Goal: Contribute content: Add original content to the website for others to see

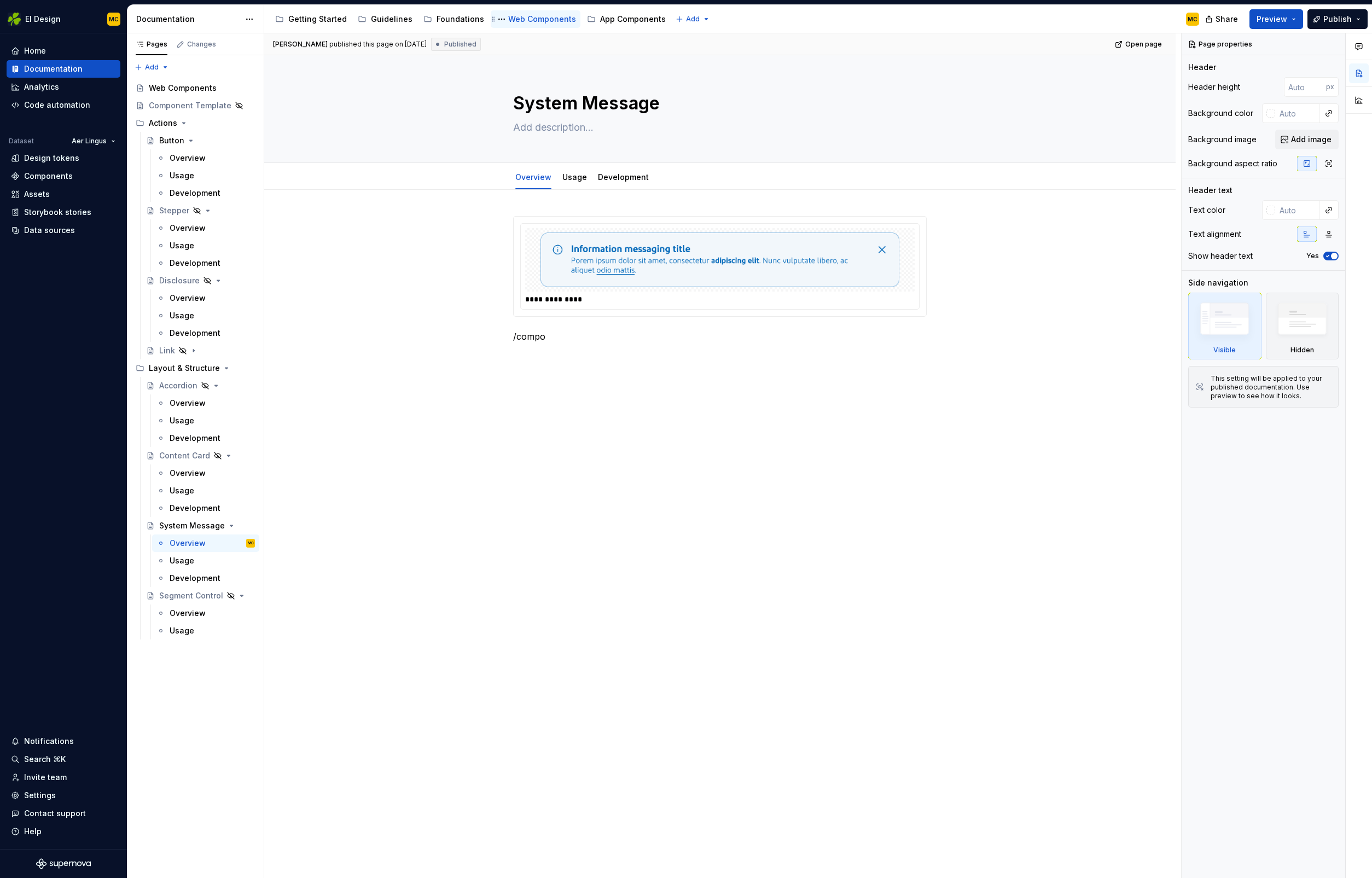
click at [528, 20] on div "Web Components" at bounding box center [542, 19] width 68 height 11
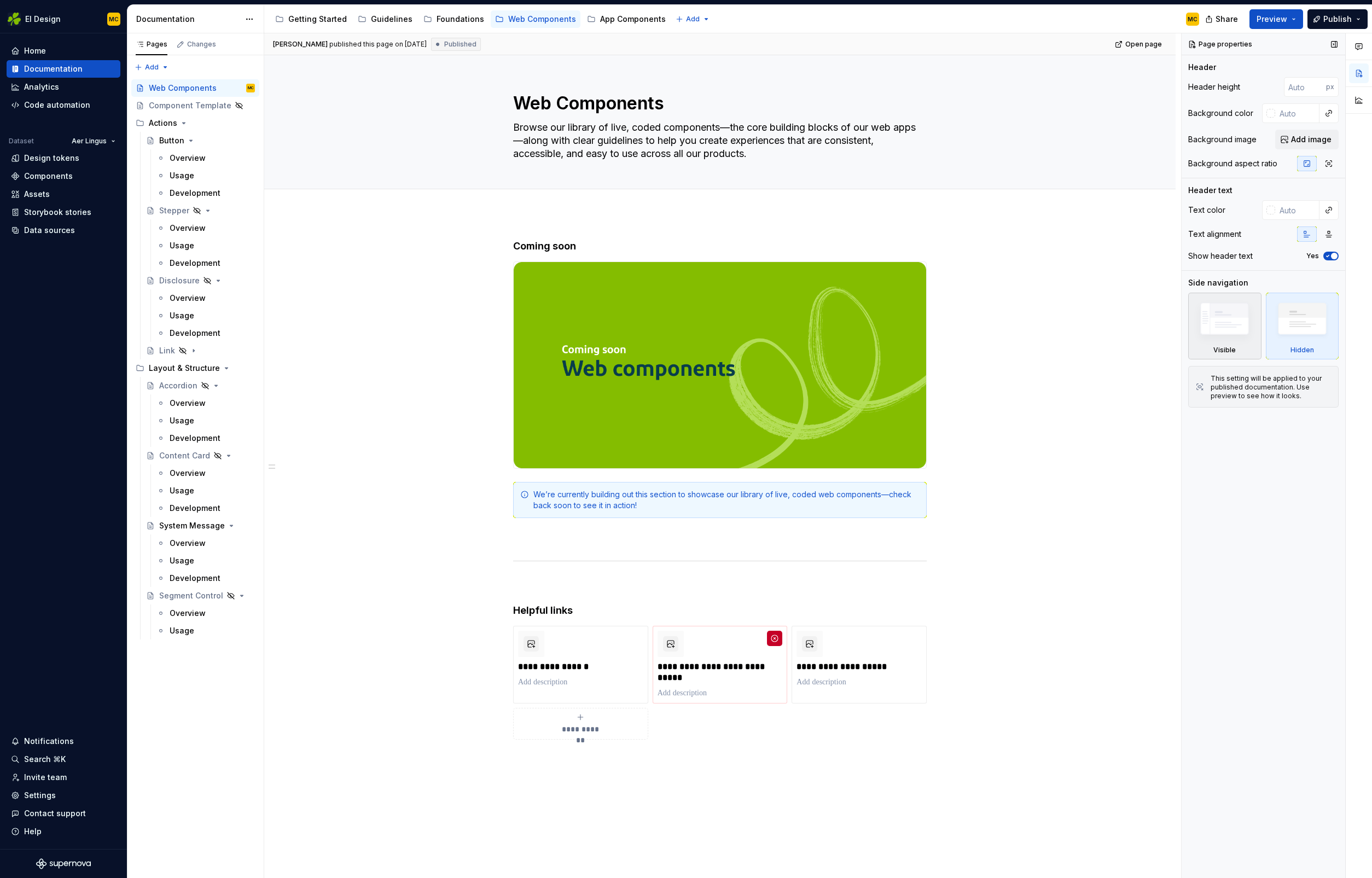
click at [1227, 319] on img at bounding box center [1224, 321] width 63 height 47
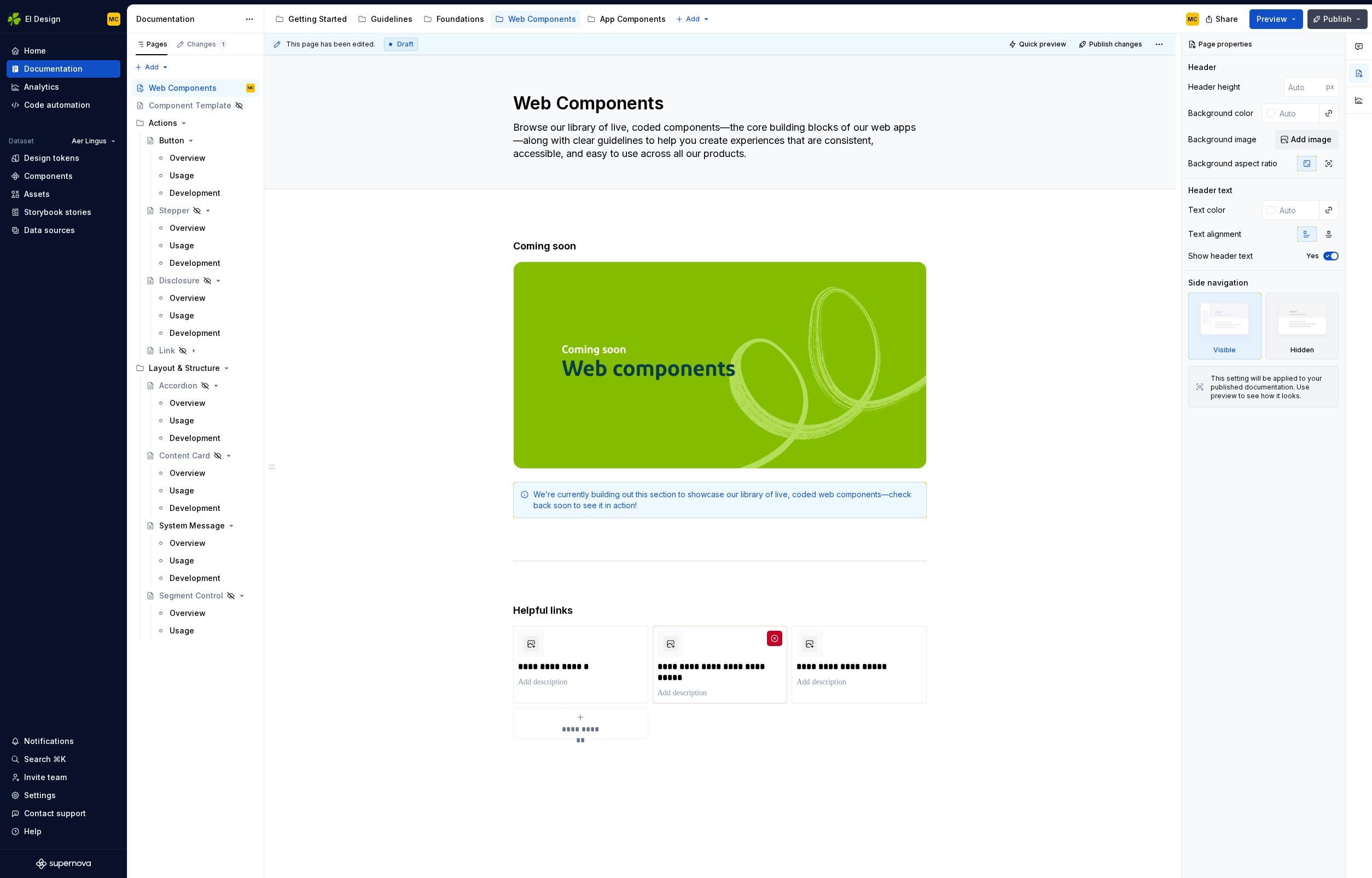
click at [1325, 17] on span "Publish" at bounding box center [1337, 19] width 28 height 11
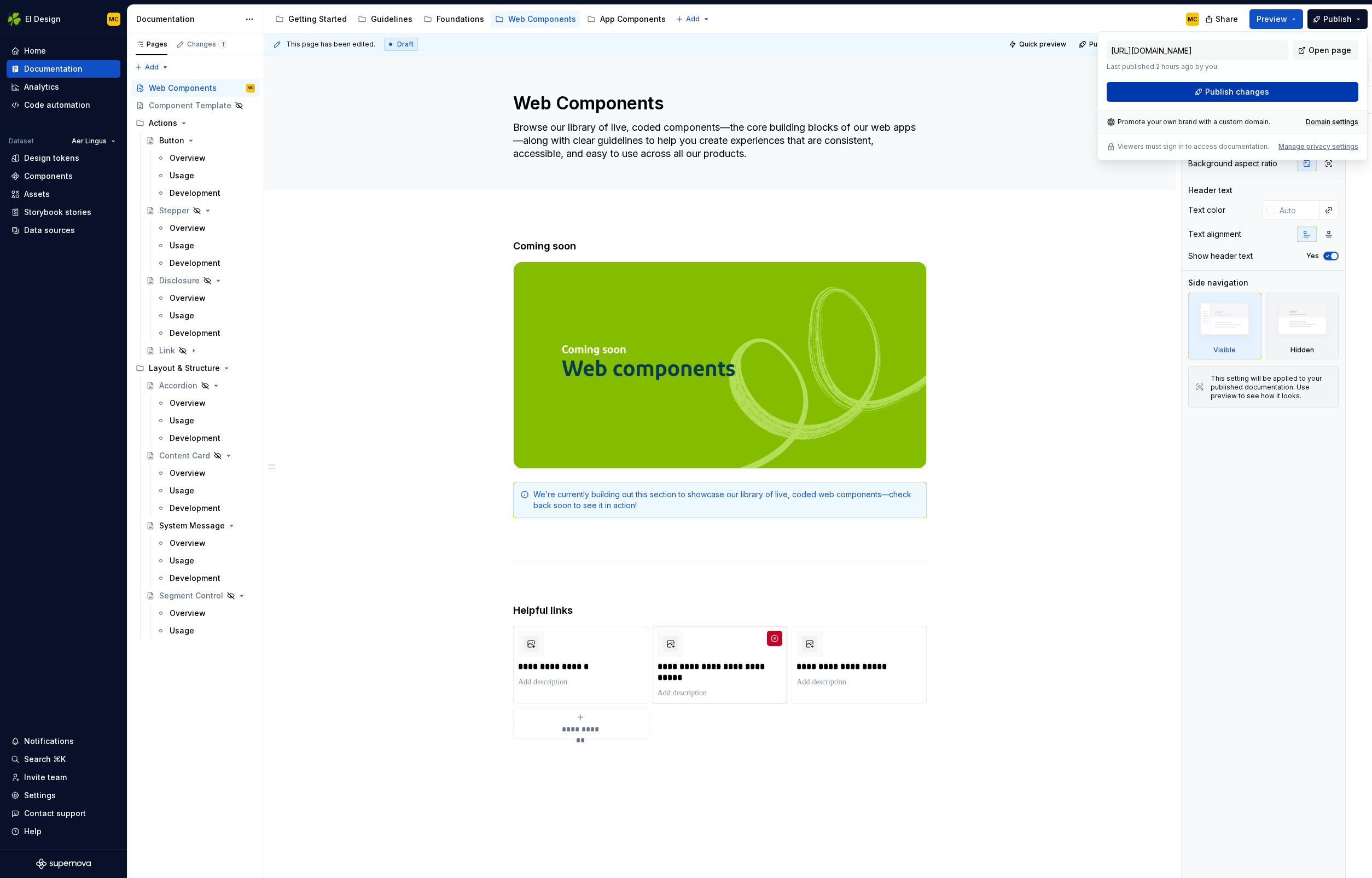
click at [1201, 87] on button "Publish changes" at bounding box center [1232, 92] width 251 height 20
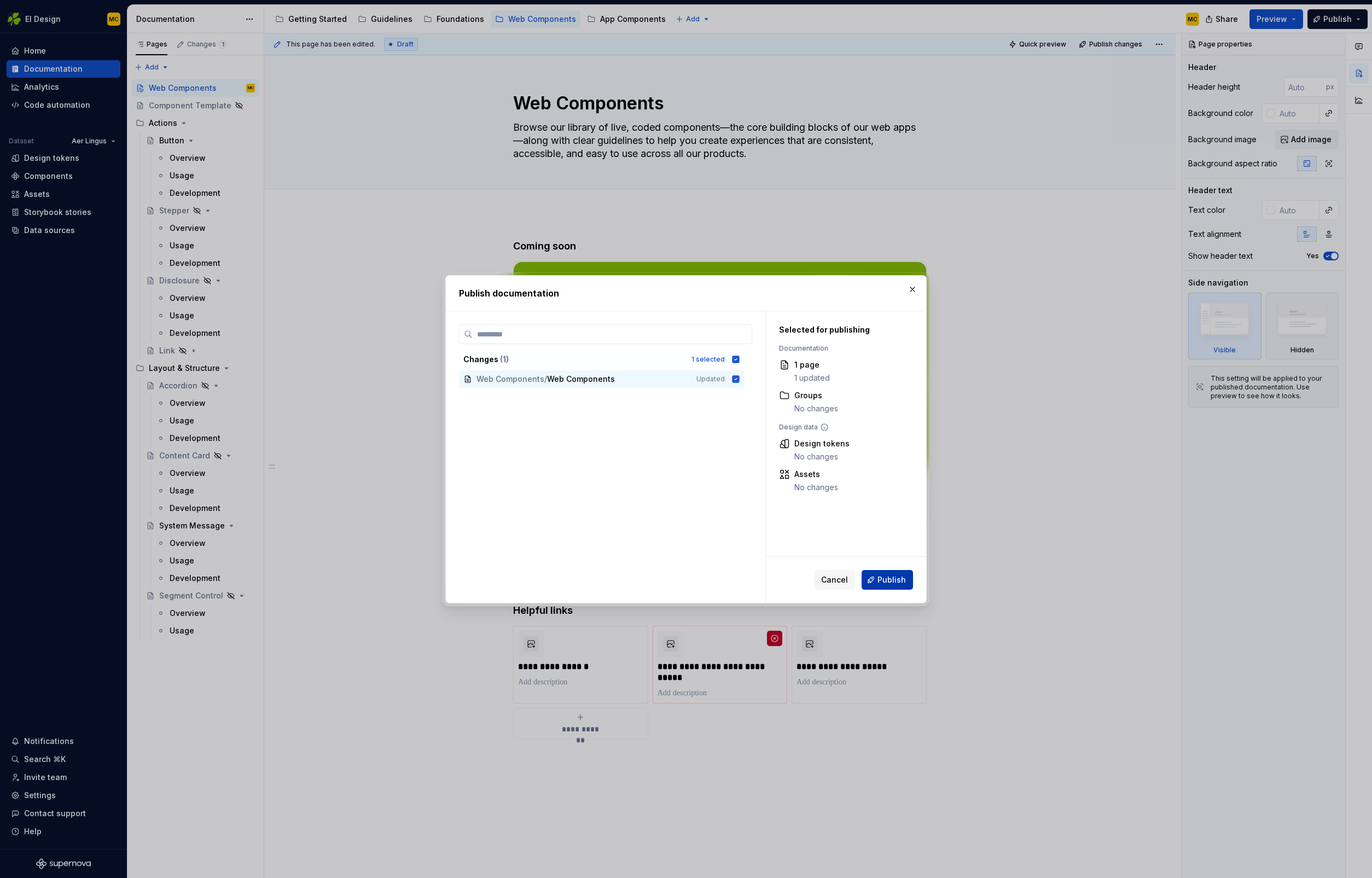
click at [889, 573] on button "Publish" at bounding box center [887, 580] width 52 height 20
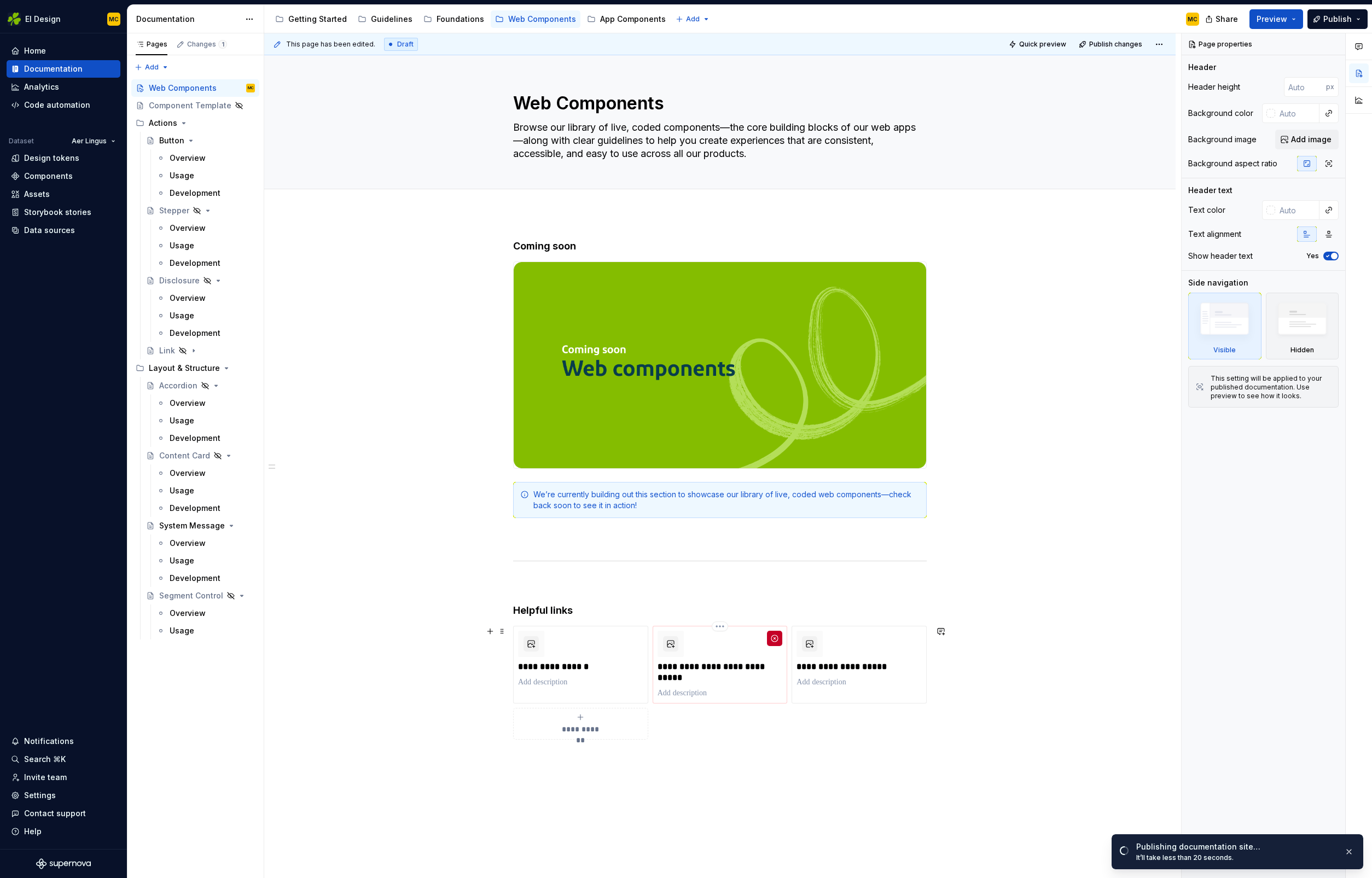
click at [756, 679] on p "**********" at bounding box center [720, 672] width 125 height 22
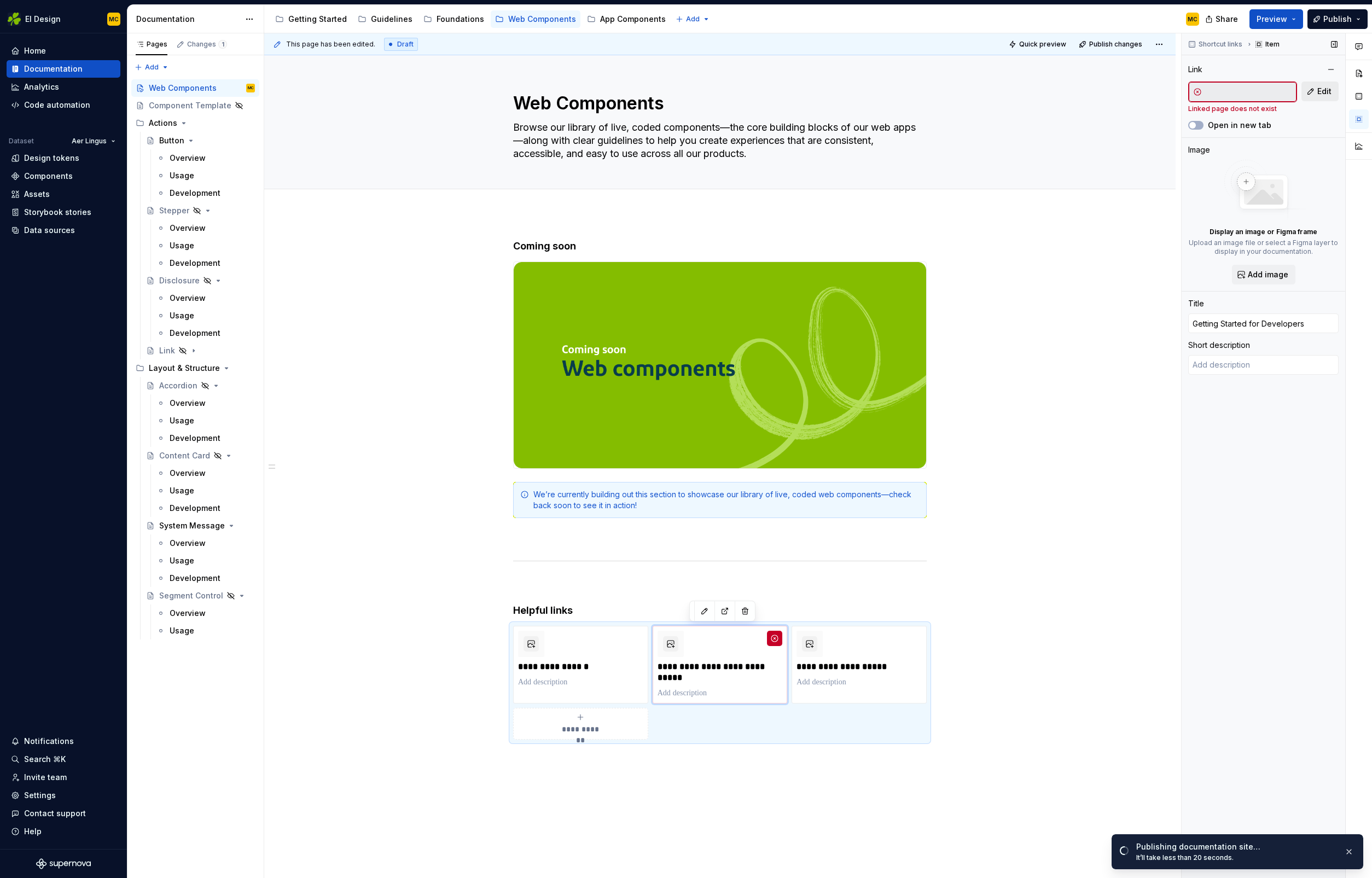
click at [1328, 87] on span "Edit" at bounding box center [1324, 91] width 14 height 11
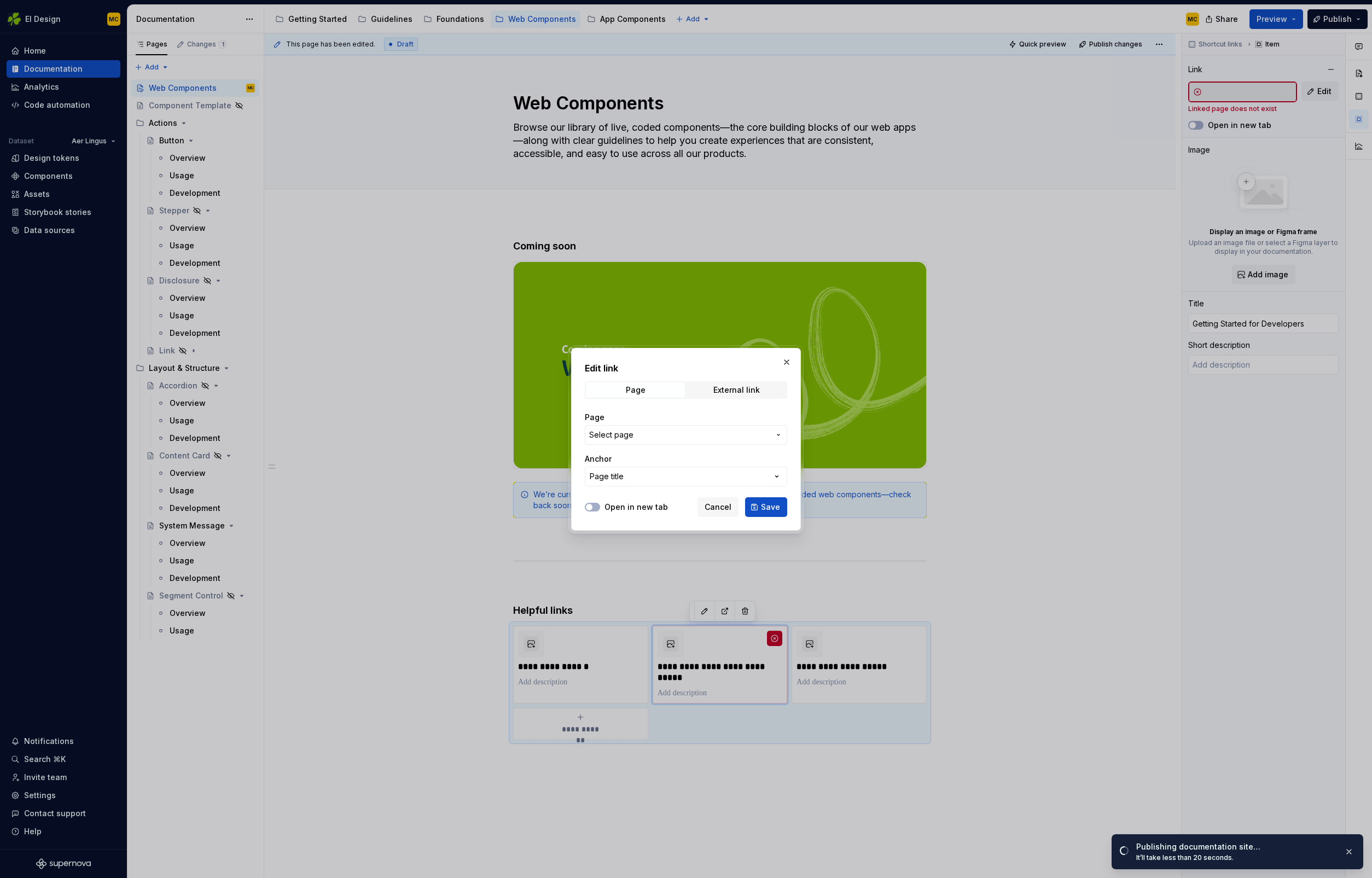
click at [724, 433] on span "Select page" at bounding box center [679, 434] width 181 height 11
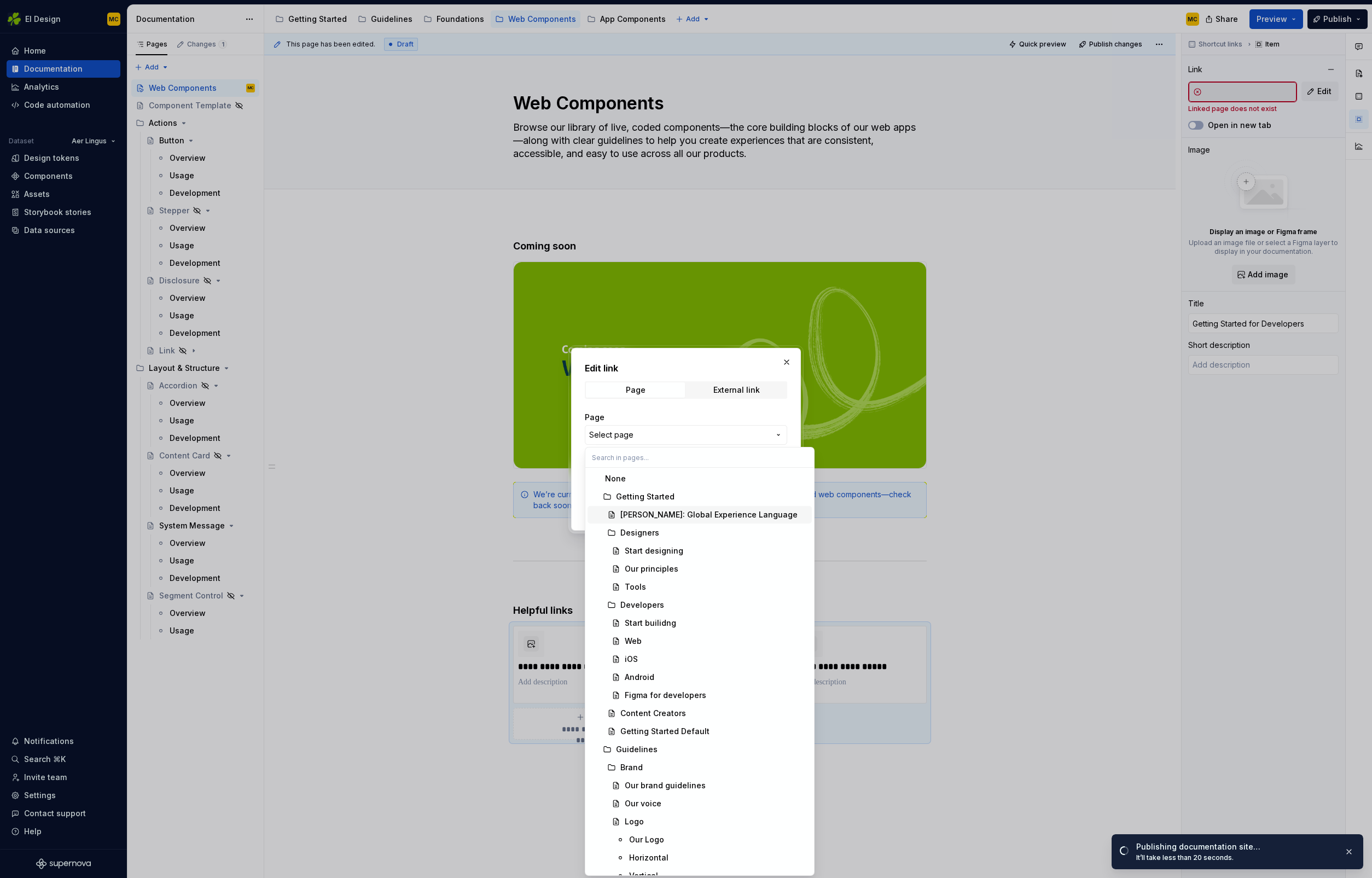
scroll to position [18, 0]
click at [675, 603] on div "Start builidng" at bounding box center [716, 605] width 182 height 11
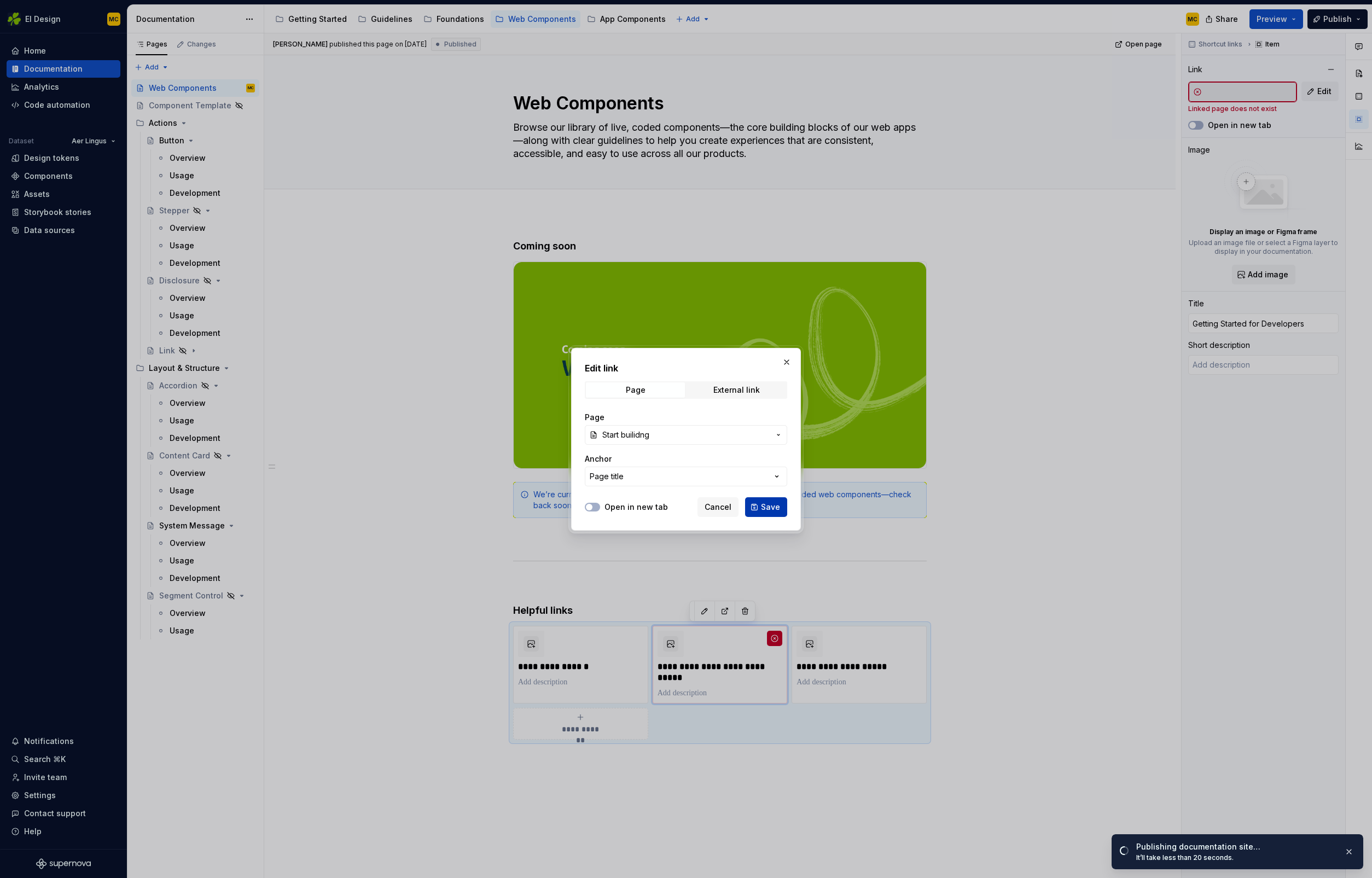
click at [781, 508] on button "Save" at bounding box center [766, 507] width 42 height 20
type textarea "*"
type input "Developers / Start builidng"
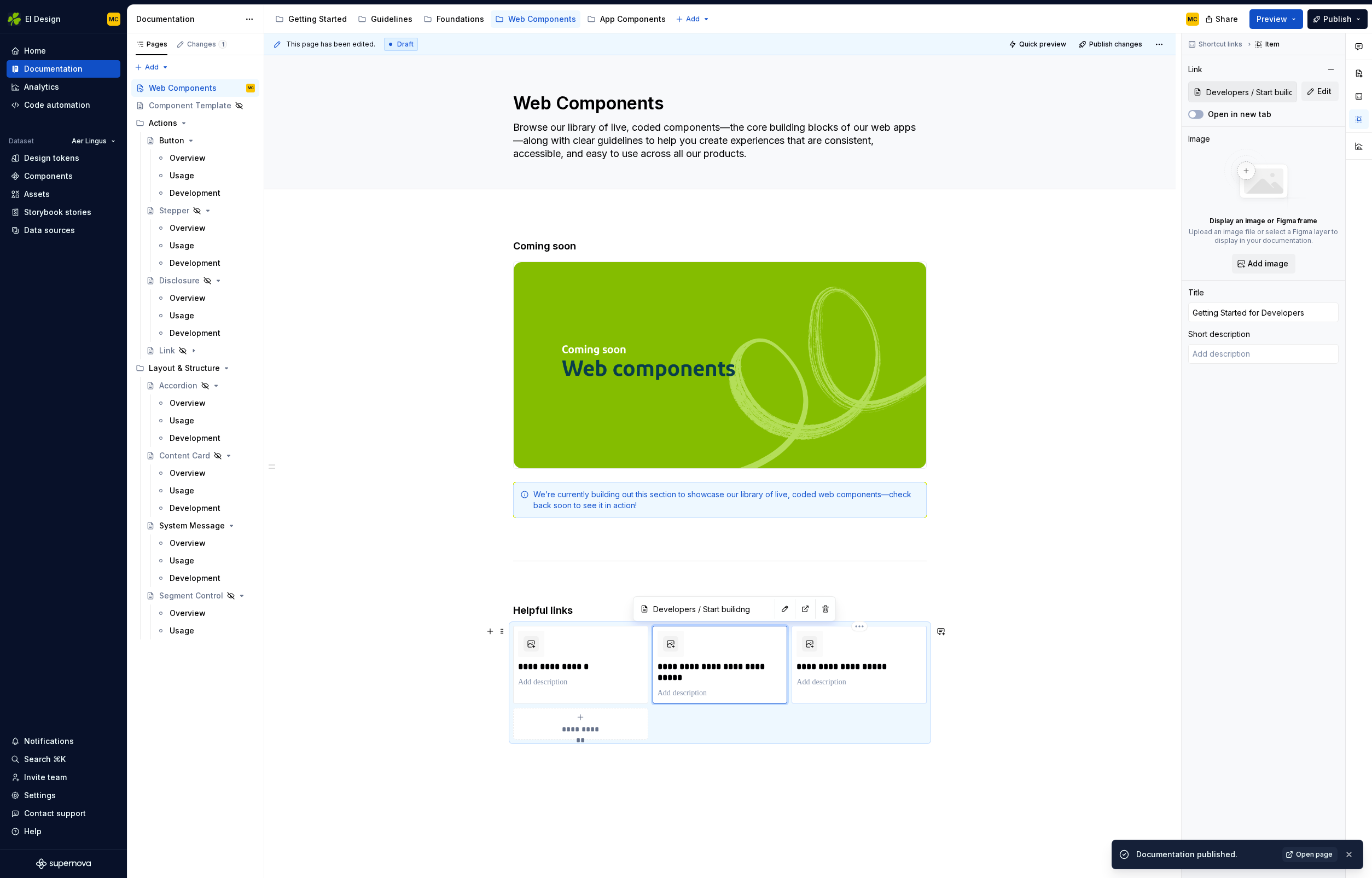
type textarea "*"
type textarea "Learn how we build our components across web and native apps"
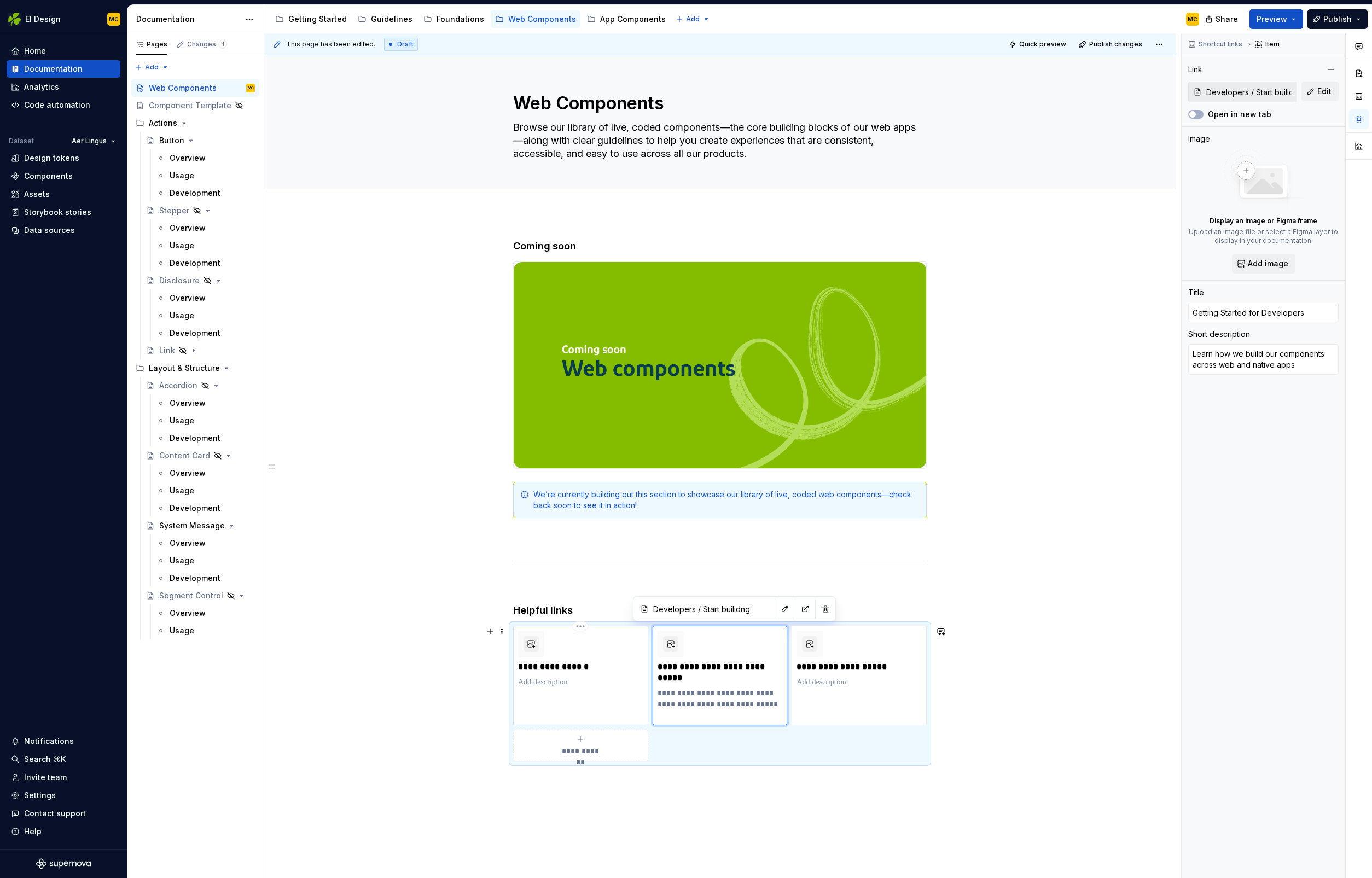
type textarea "*"
type input "Guidelines"
type input "Brand Guidelines"
type input "Guidelines"
click at [615, 701] on div "**********" at bounding box center [580, 676] width 135 height 100
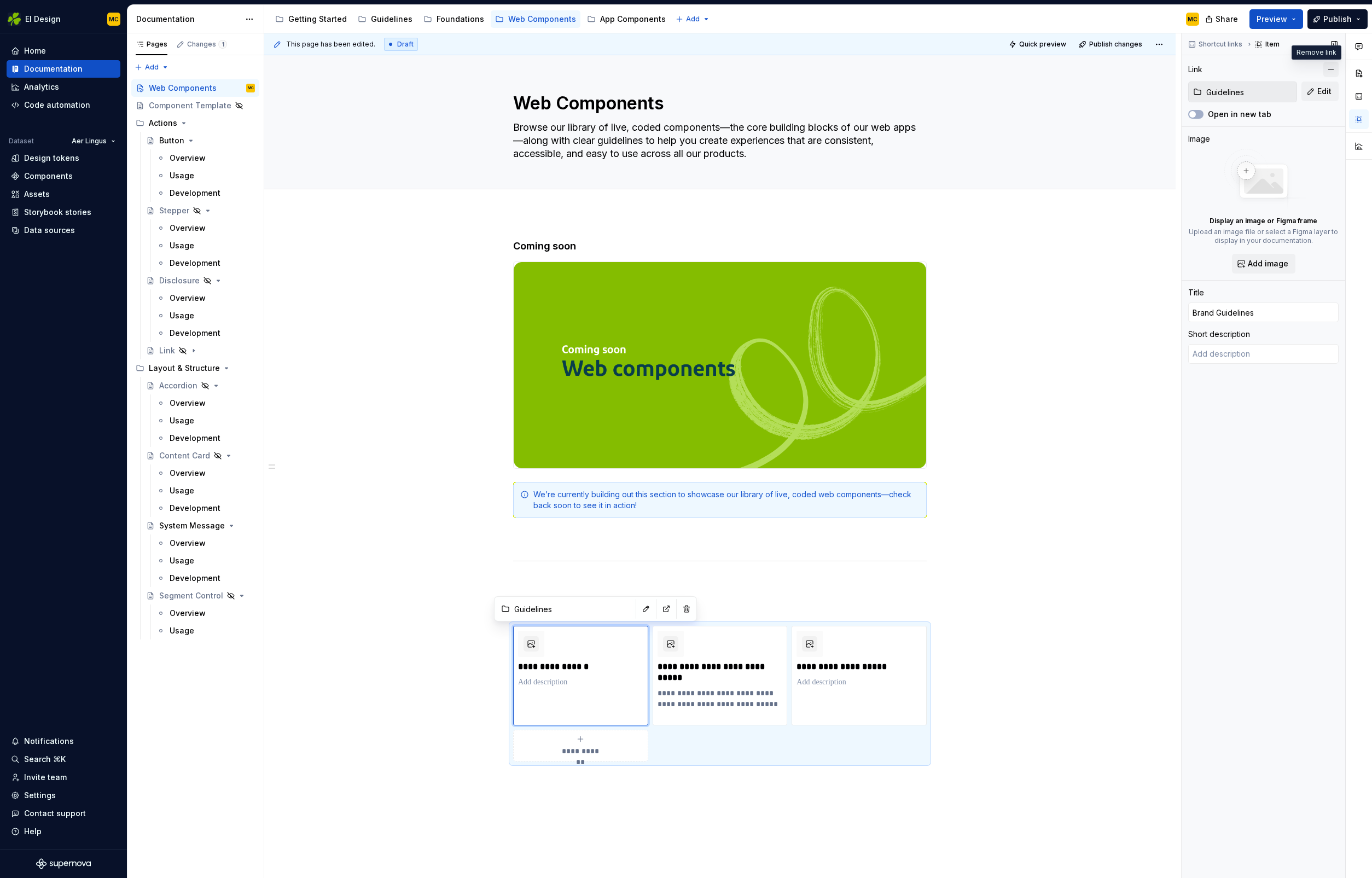
click at [1328, 71] on button "button" at bounding box center [1331, 69] width 15 height 15
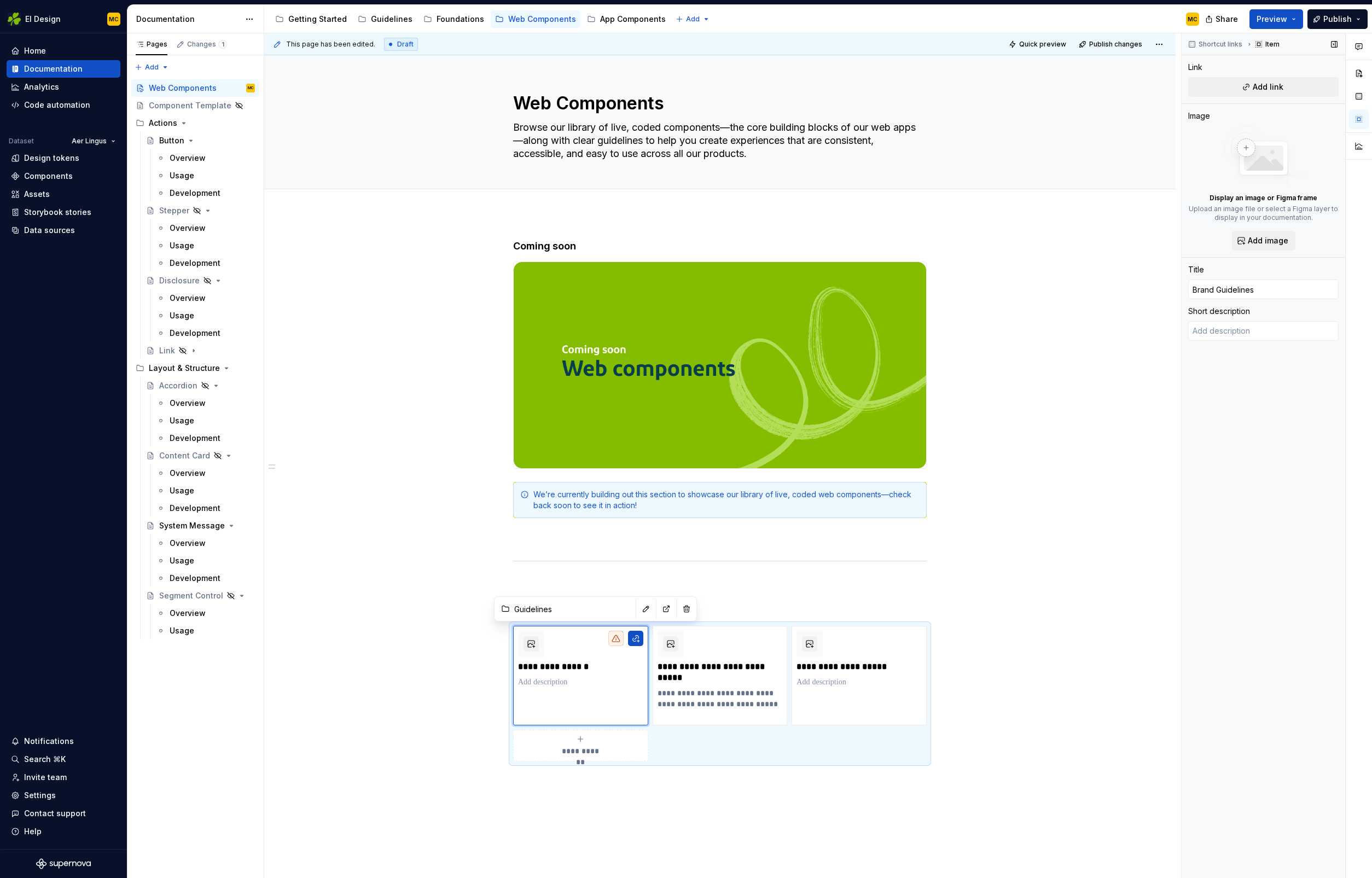
type textarea "*"
click at [639, 638] on button "button" at bounding box center [635, 638] width 15 height 15
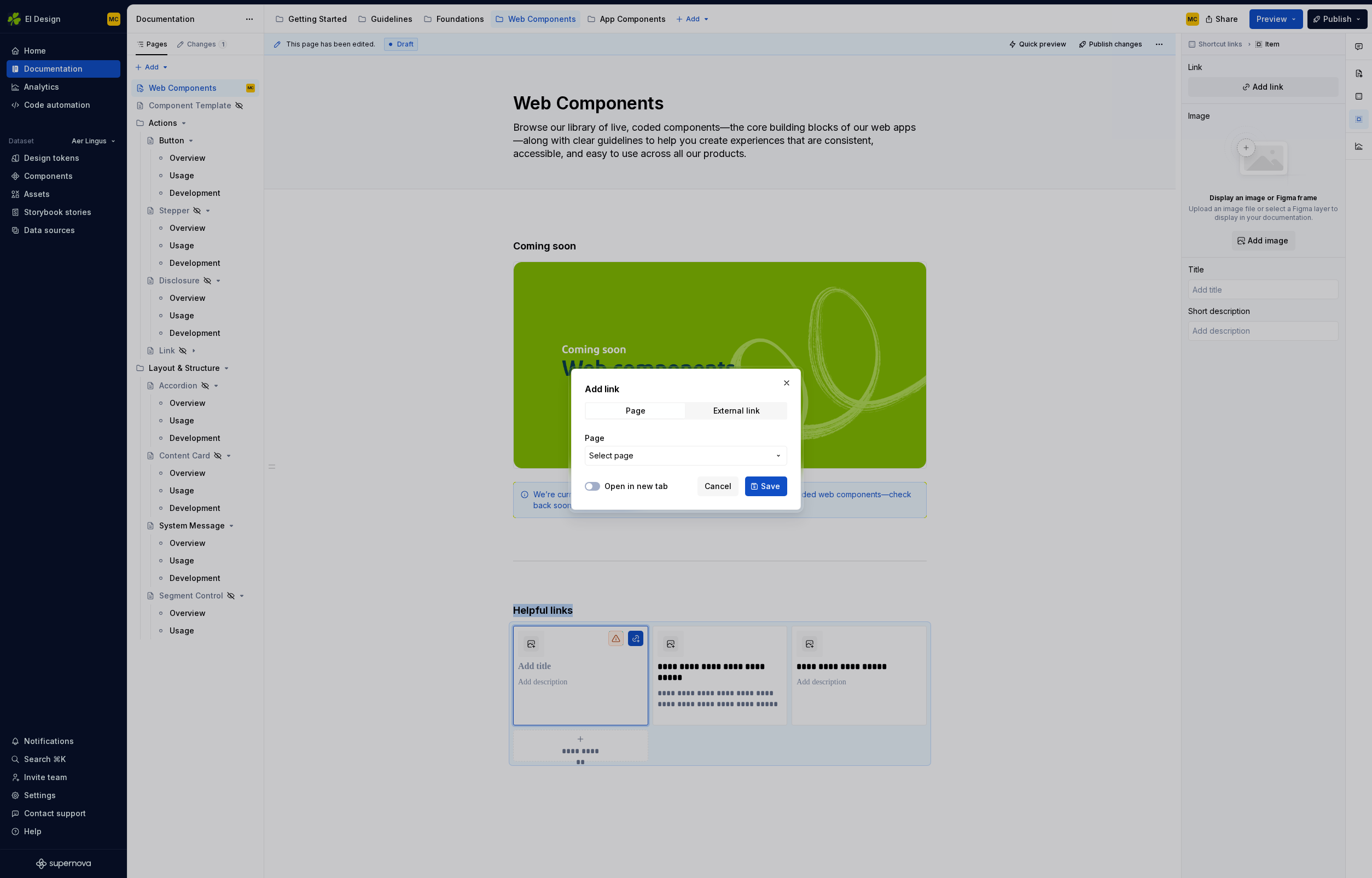
click at [653, 458] on span "Select page" at bounding box center [679, 455] width 181 height 11
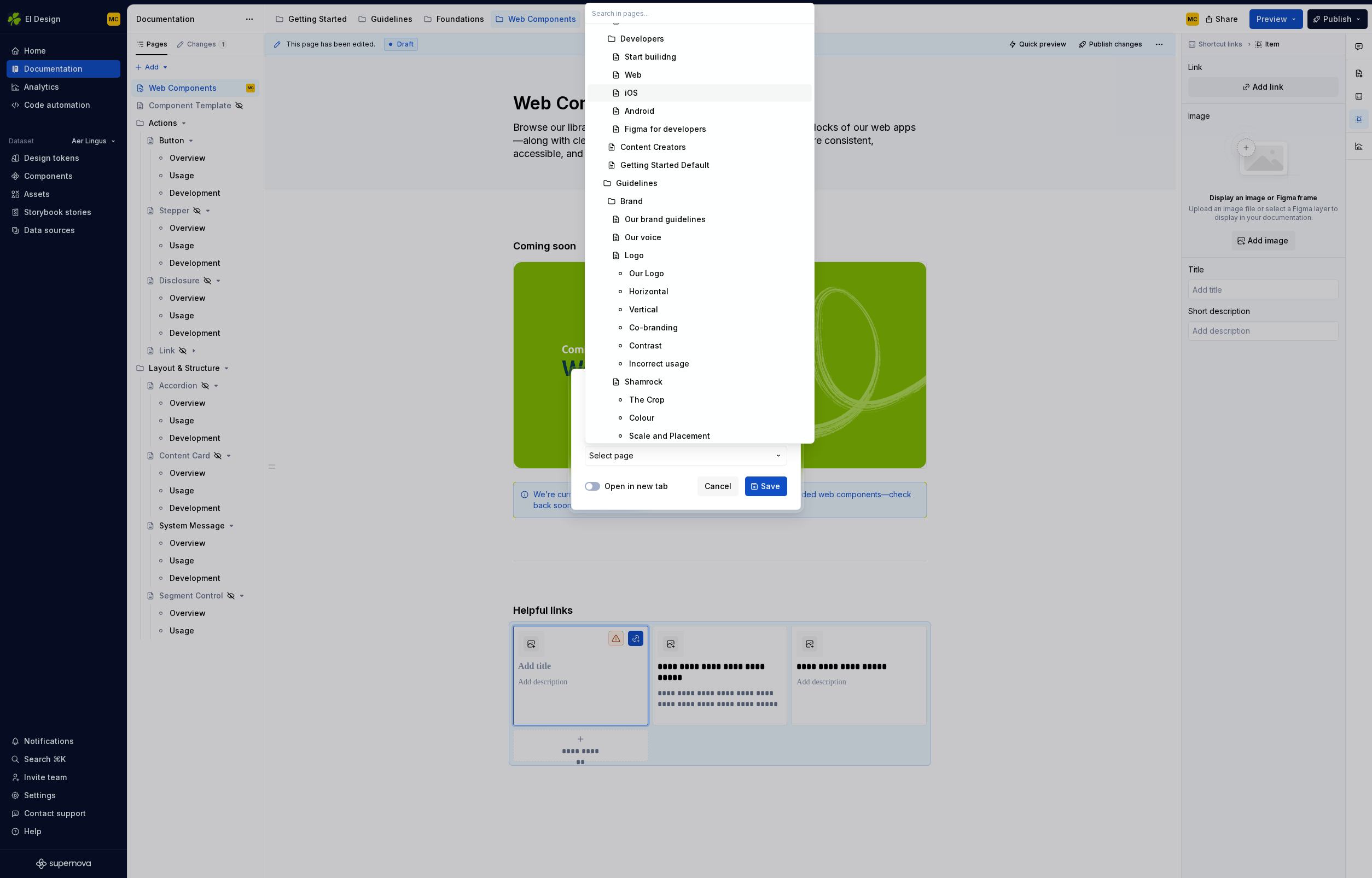
scroll to position [125, 0]
click at [692, 193] on div "Brand" at bounding box center [714, 198] width 187 height 11
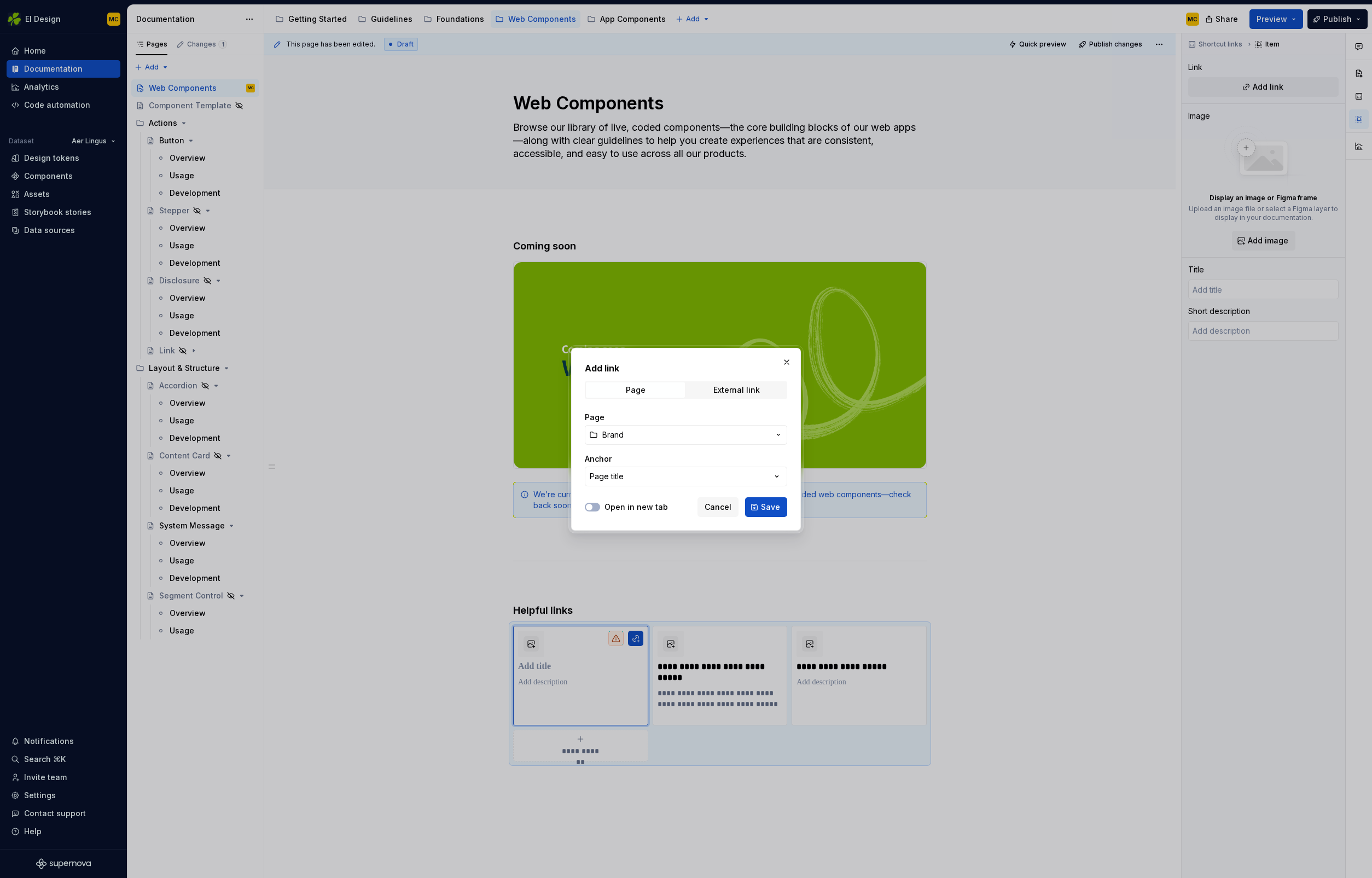
click at [750, 434] on span "Brand" at bounding box center [686, 434] width 167 height 11
click at [762, 414] on div "Add link Page External link Page Brand Anchor Page title Open in new tab Cancel…" at bounding box center [686, 439] width 1372 height 878
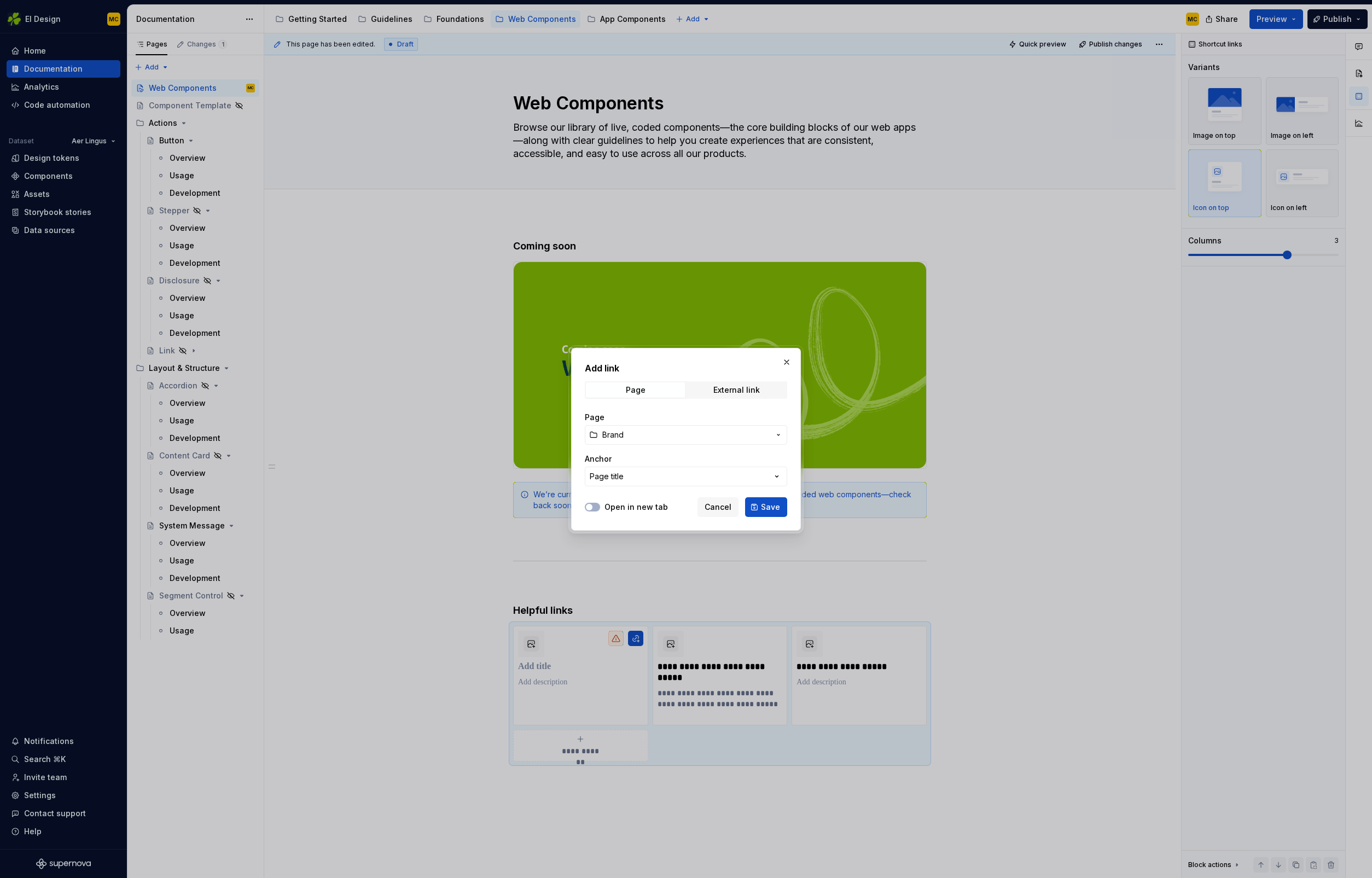
click at [766, 437] on span "Brand" at bounding box center [686, 434] width 167 height 11
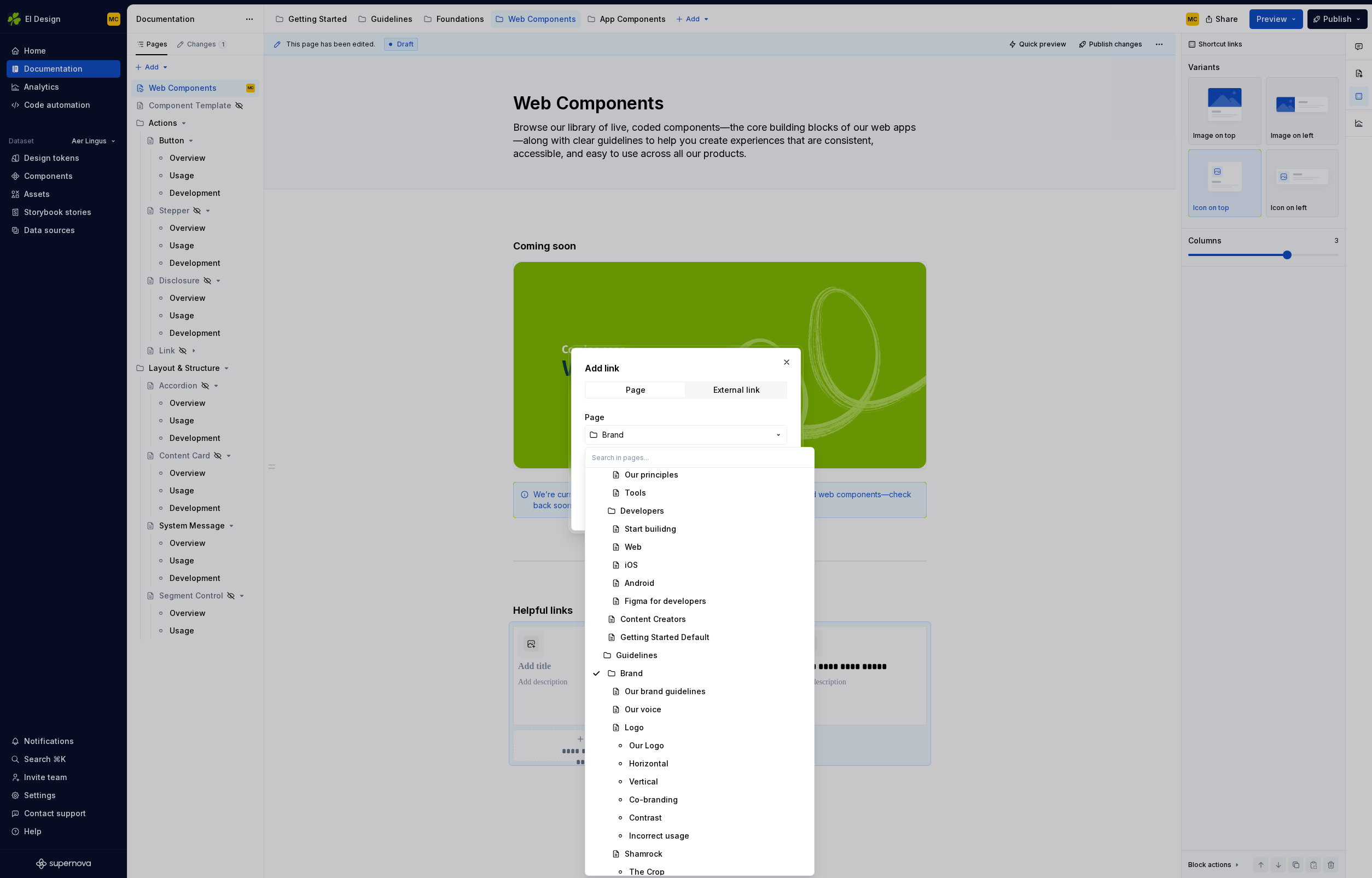
scroll to position [105, 0]
click at [685, 675] on div "Our brand guidelines" at bounding box center [665, 680] width 81 height 11
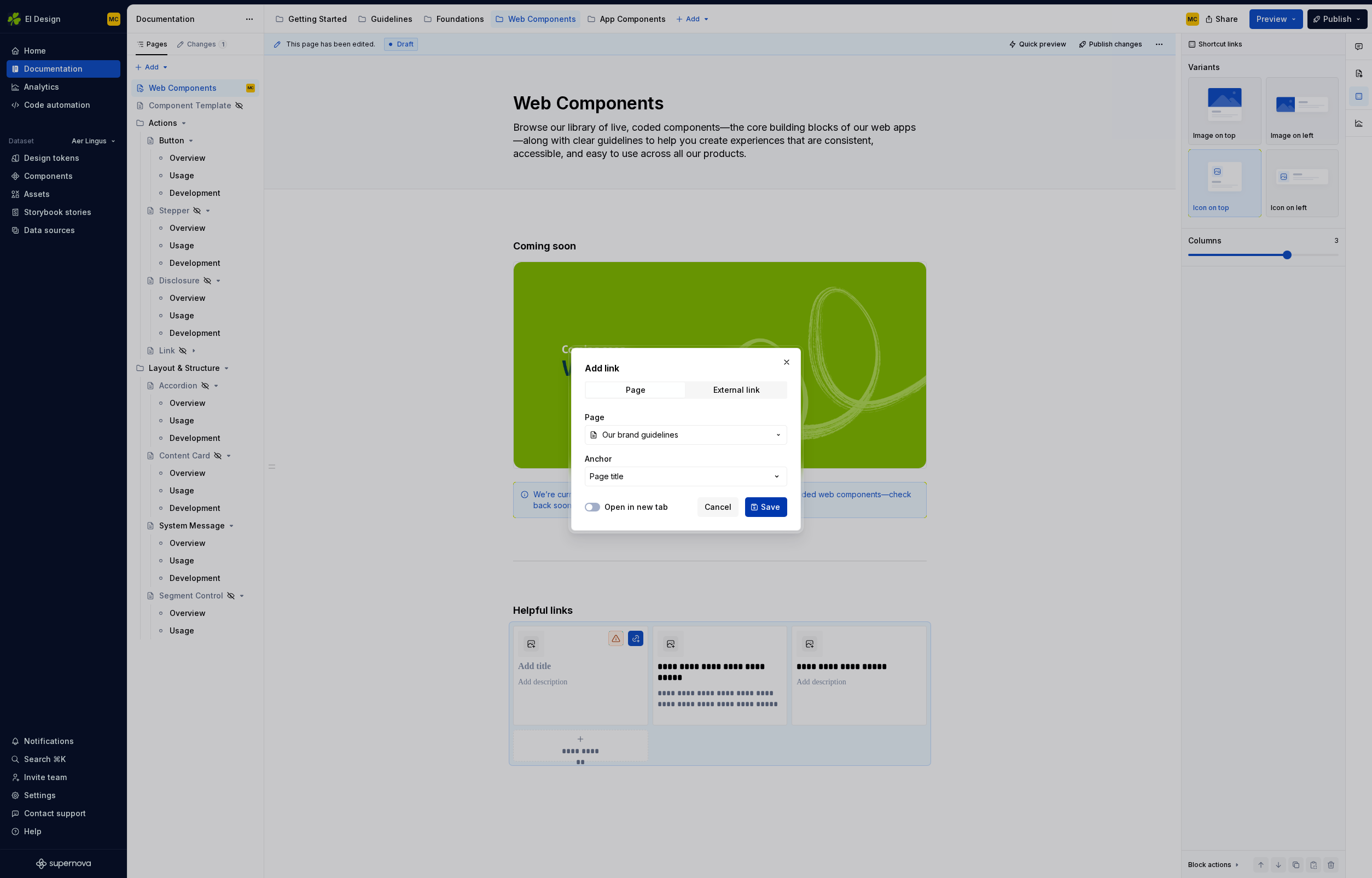
click at [771, 507] on span "Save" at bounding box center [770, 507] width 19 height 11
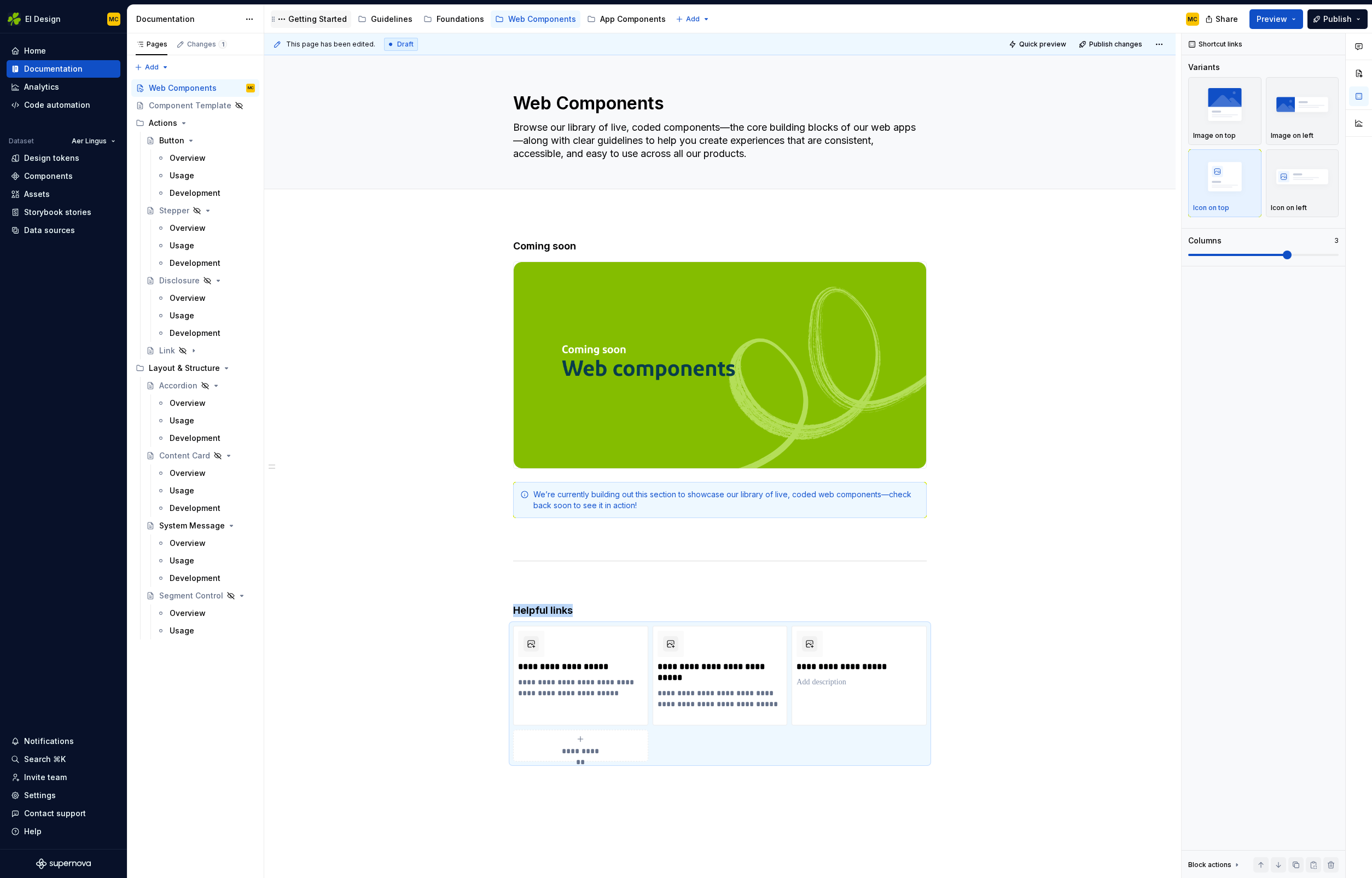
click at [308, 17] on div "Getting Started" at bounding box center [317, 19] width 58 height 11
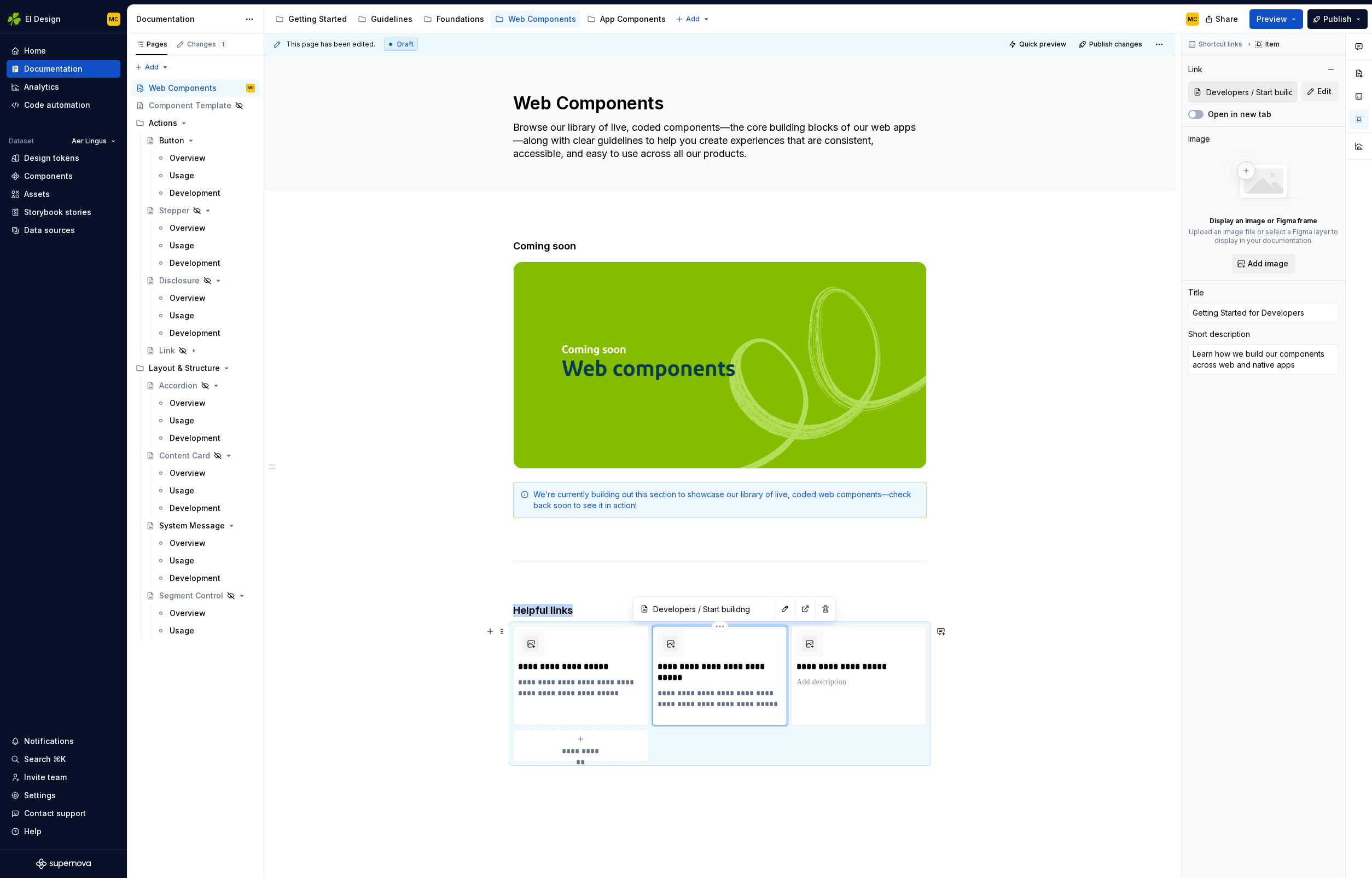
click at [751, 655] on div "**********" at bounding box center [720, 675] width 125 height 90
click at [1333, 66] on button "button" at bounding box center [1331, 69] width 15 height 15
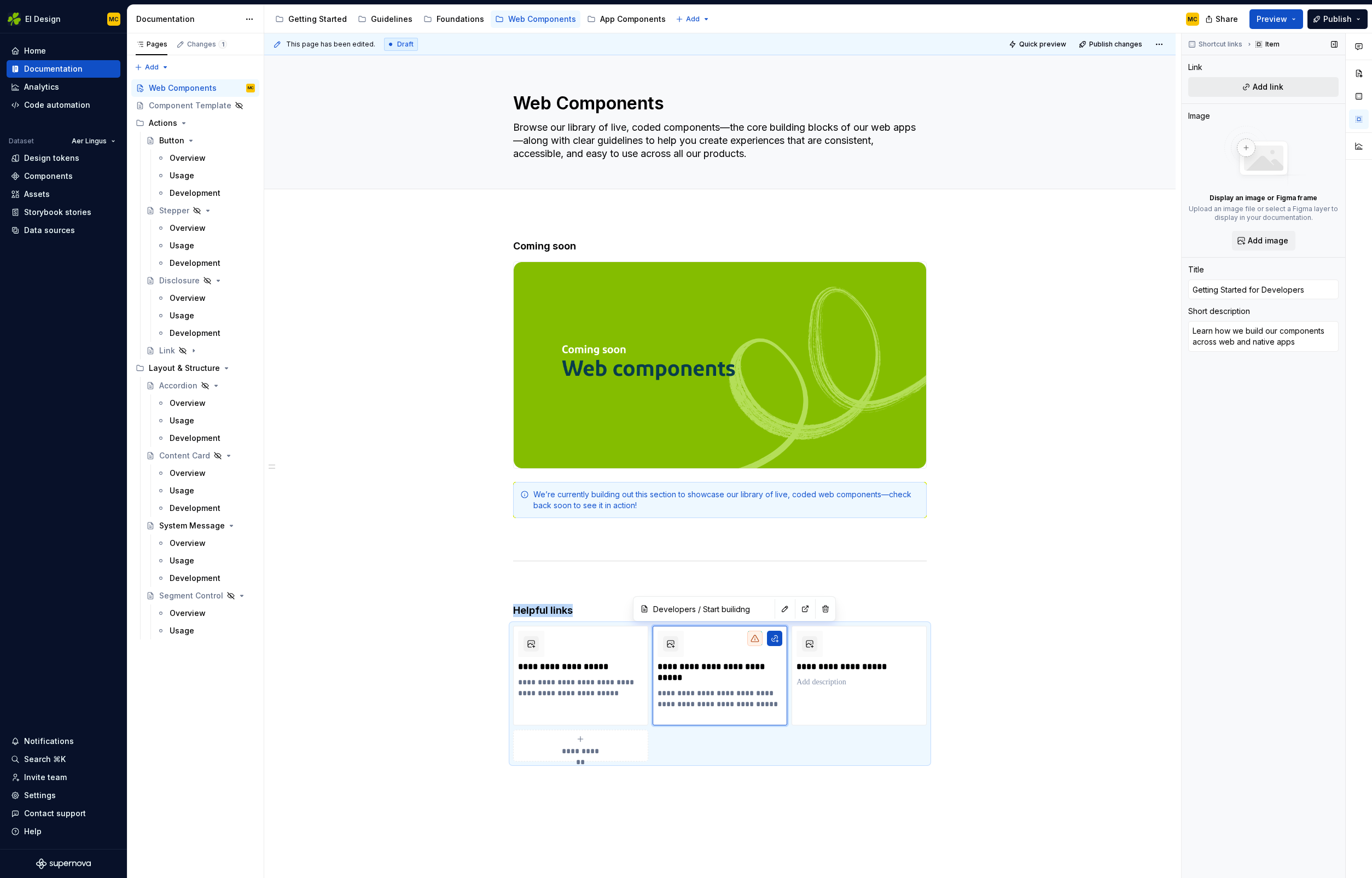
type textarea "*"
click at [1277, 86] on span "Add link" at bounding box center [1268, 87] width 31 height 11
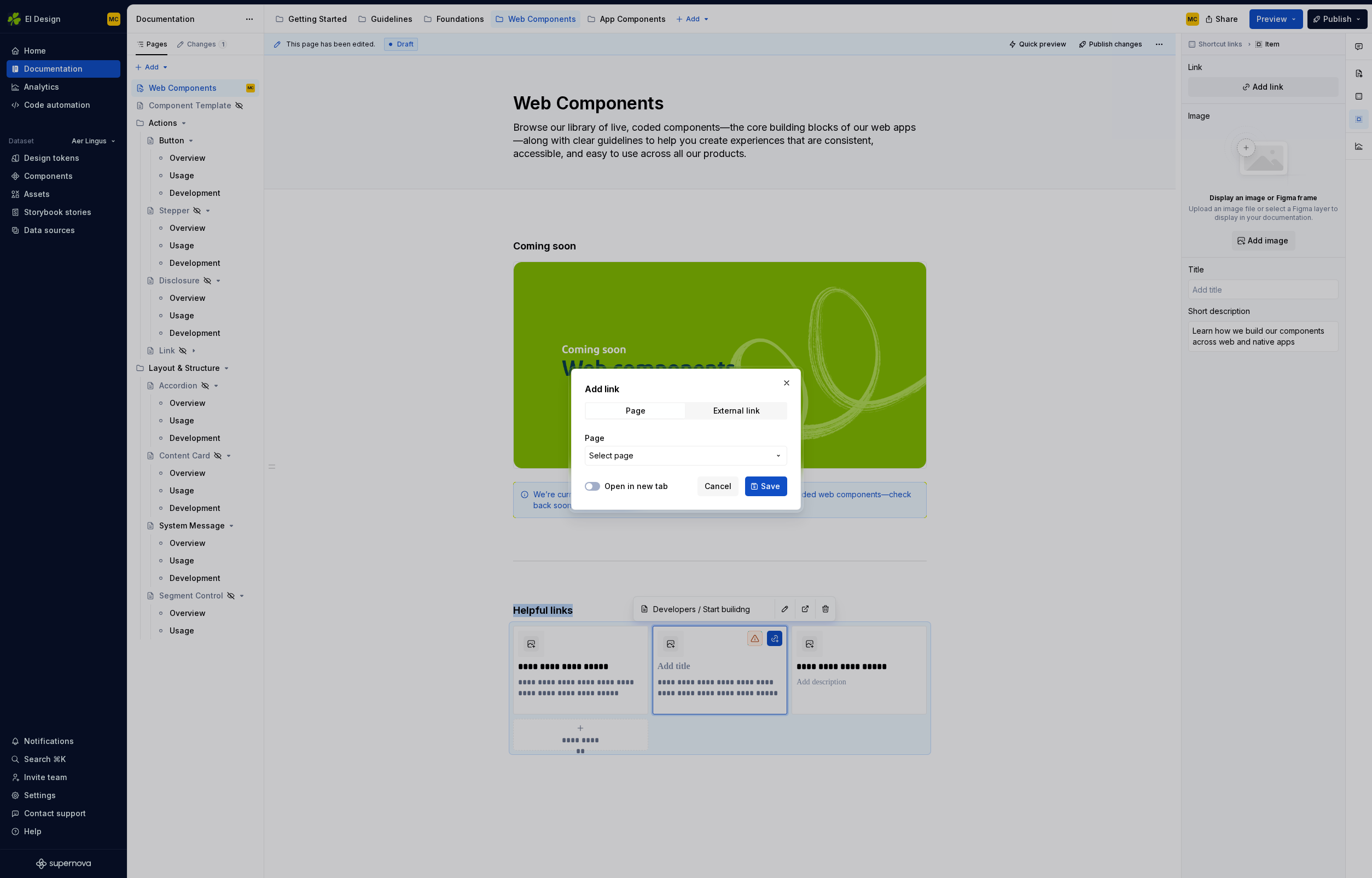
click at [653, 462] on button "Select page" at bounding box center [686, 456] width 202 height 20
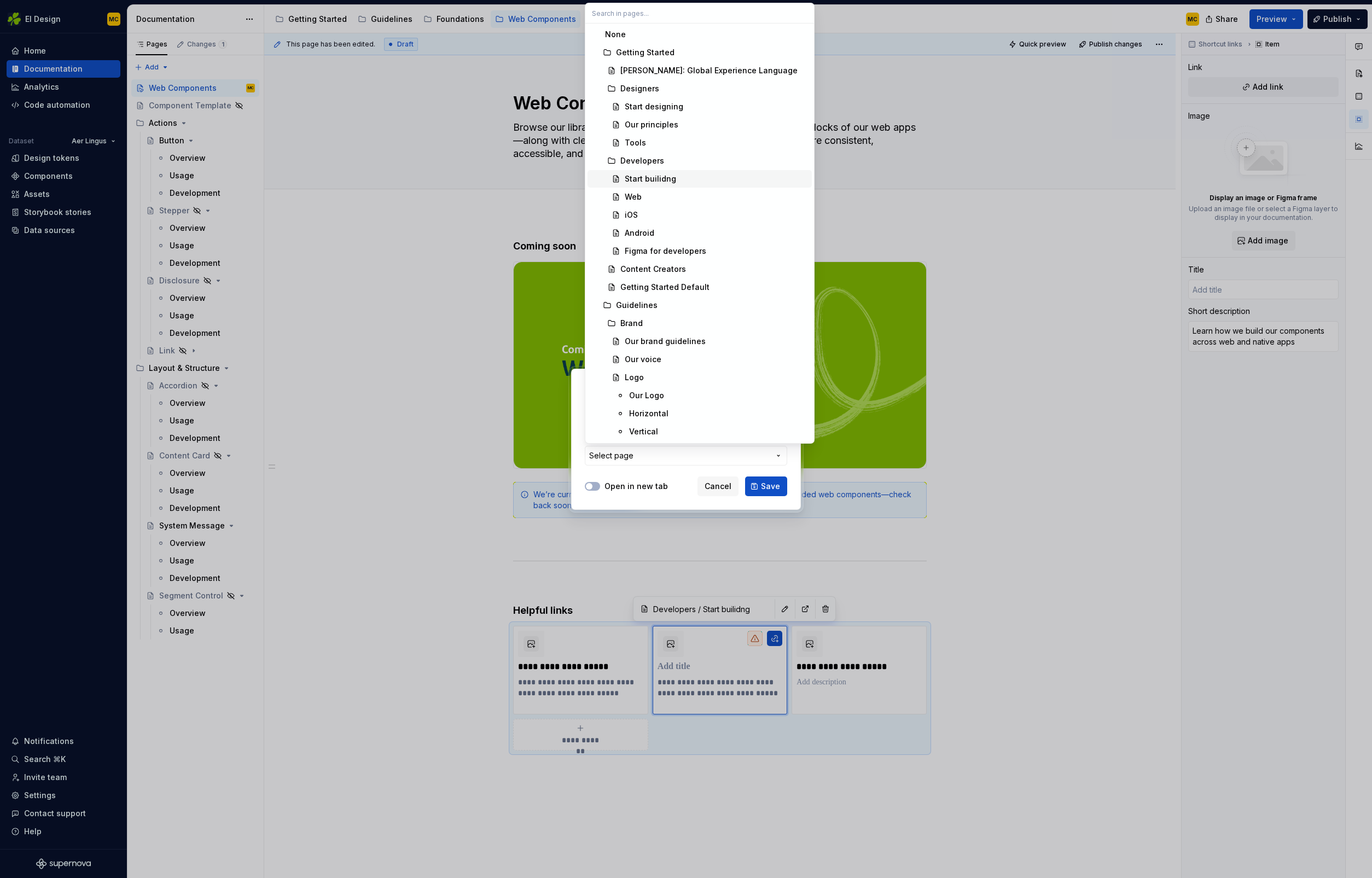
click at [694, 182] on div "Start builidng" at bounding box center [716, 178] width 182 height 11
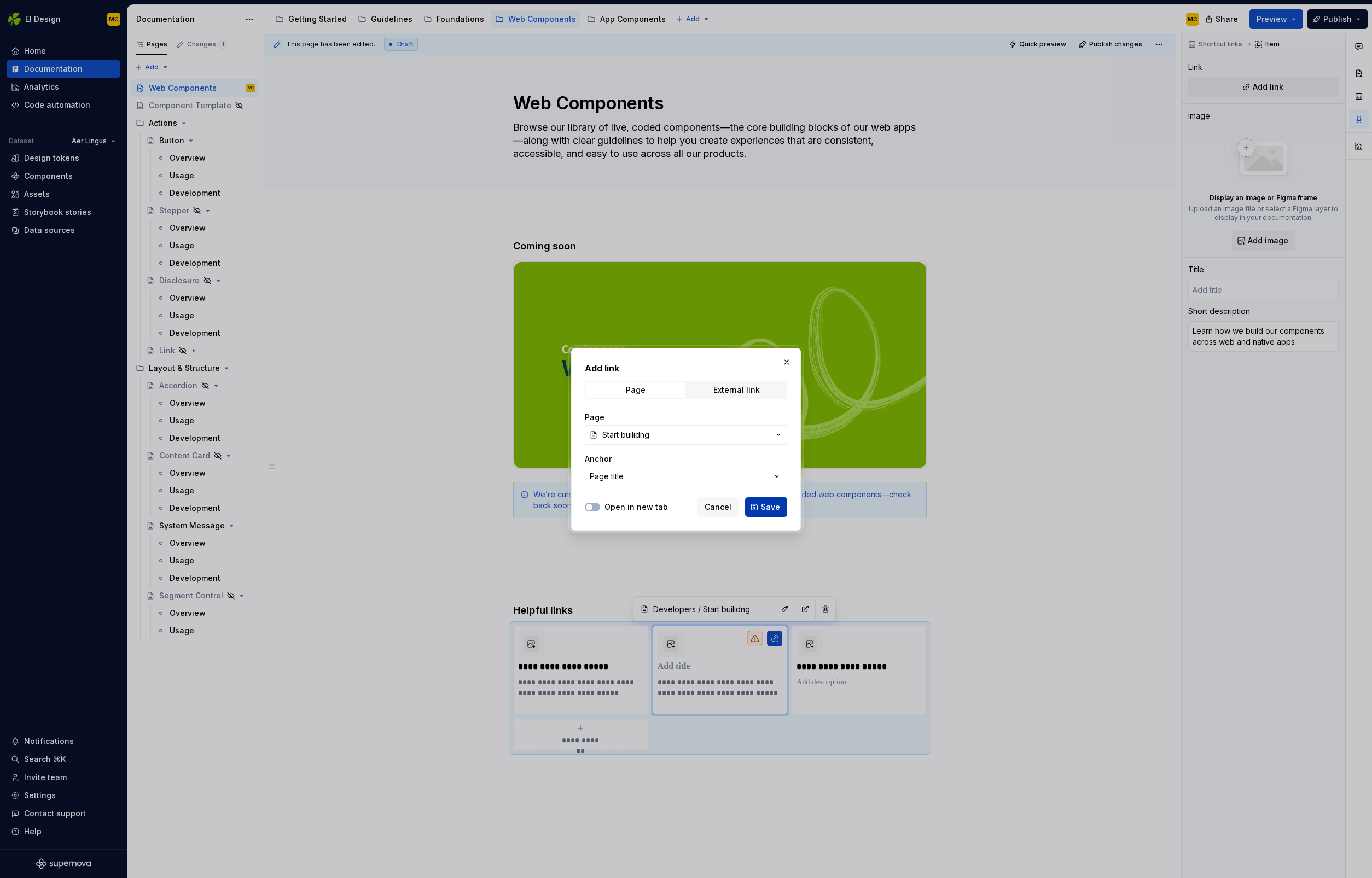
click at [767, 508] on span "Save" at bounding box center [770, 507] width 19 height 11
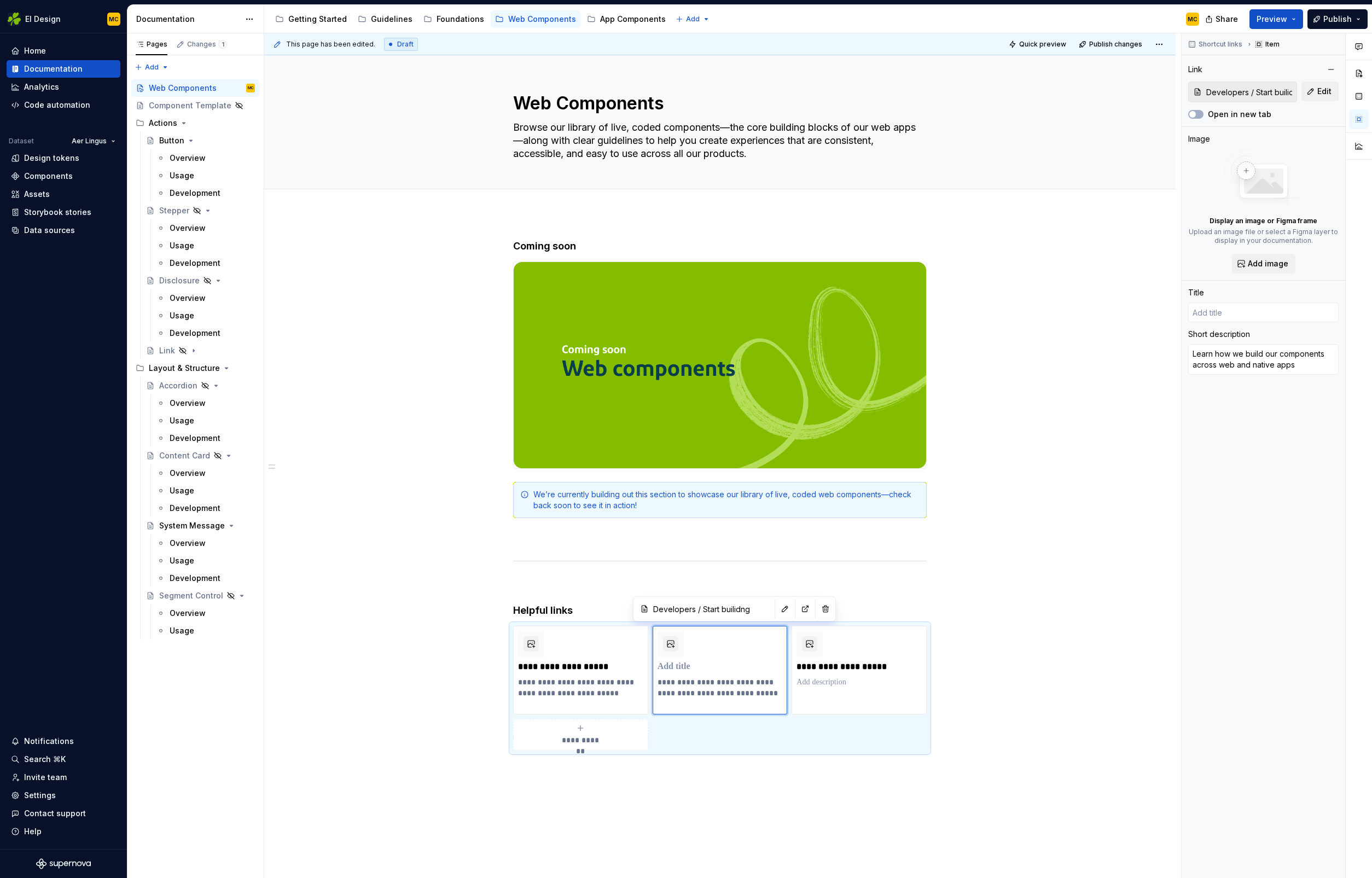
type textarea "*"
type input "Start builidng"
click at [1249, 312] on input "Start builidng" at bounding box center [1263, 312] width 151 height 20
type textarea "*"
type input "G"
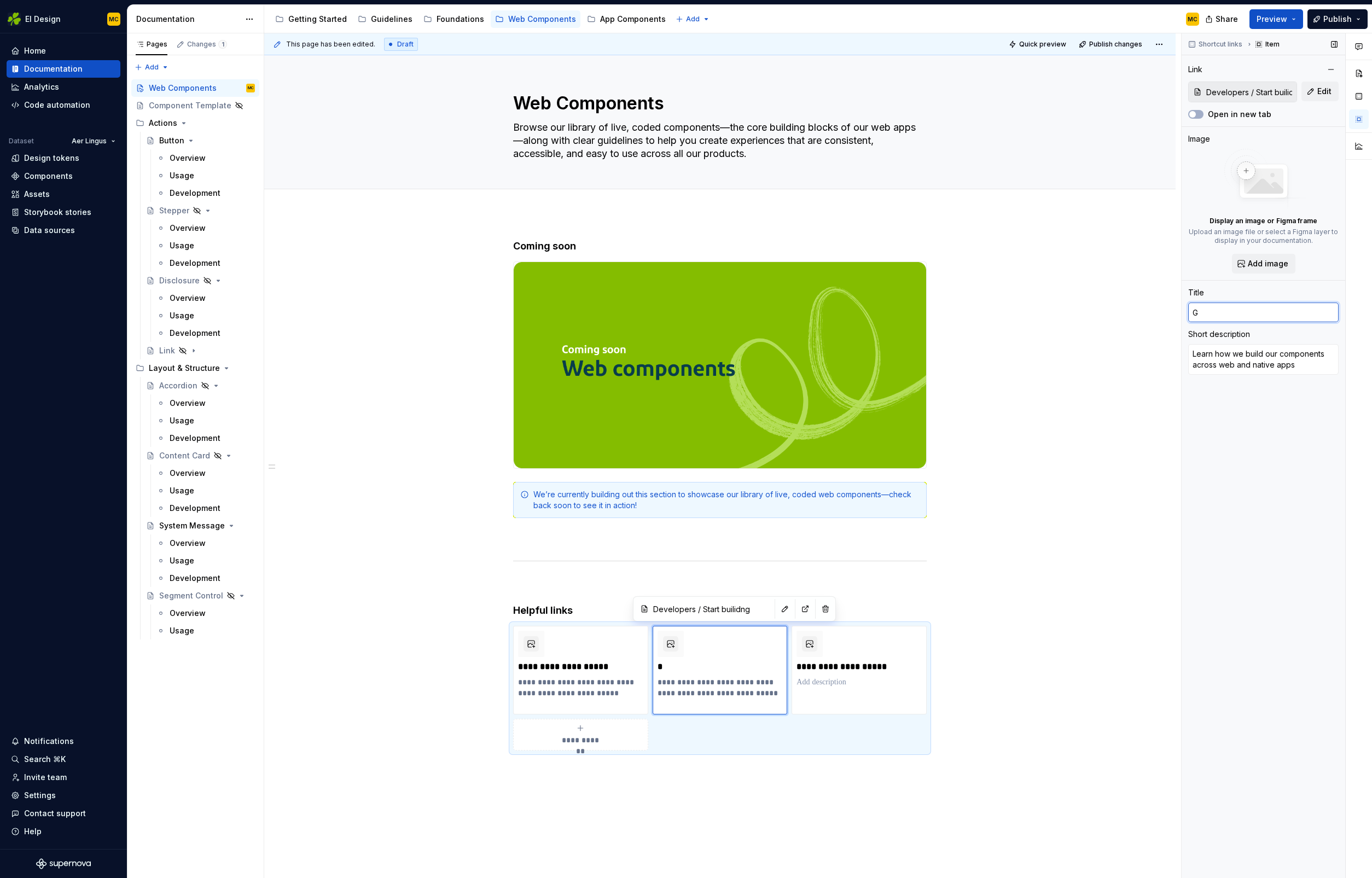
type textarea "*"
type input "Ge"
type textarea "*"
type input "Get"
type textarea "*"
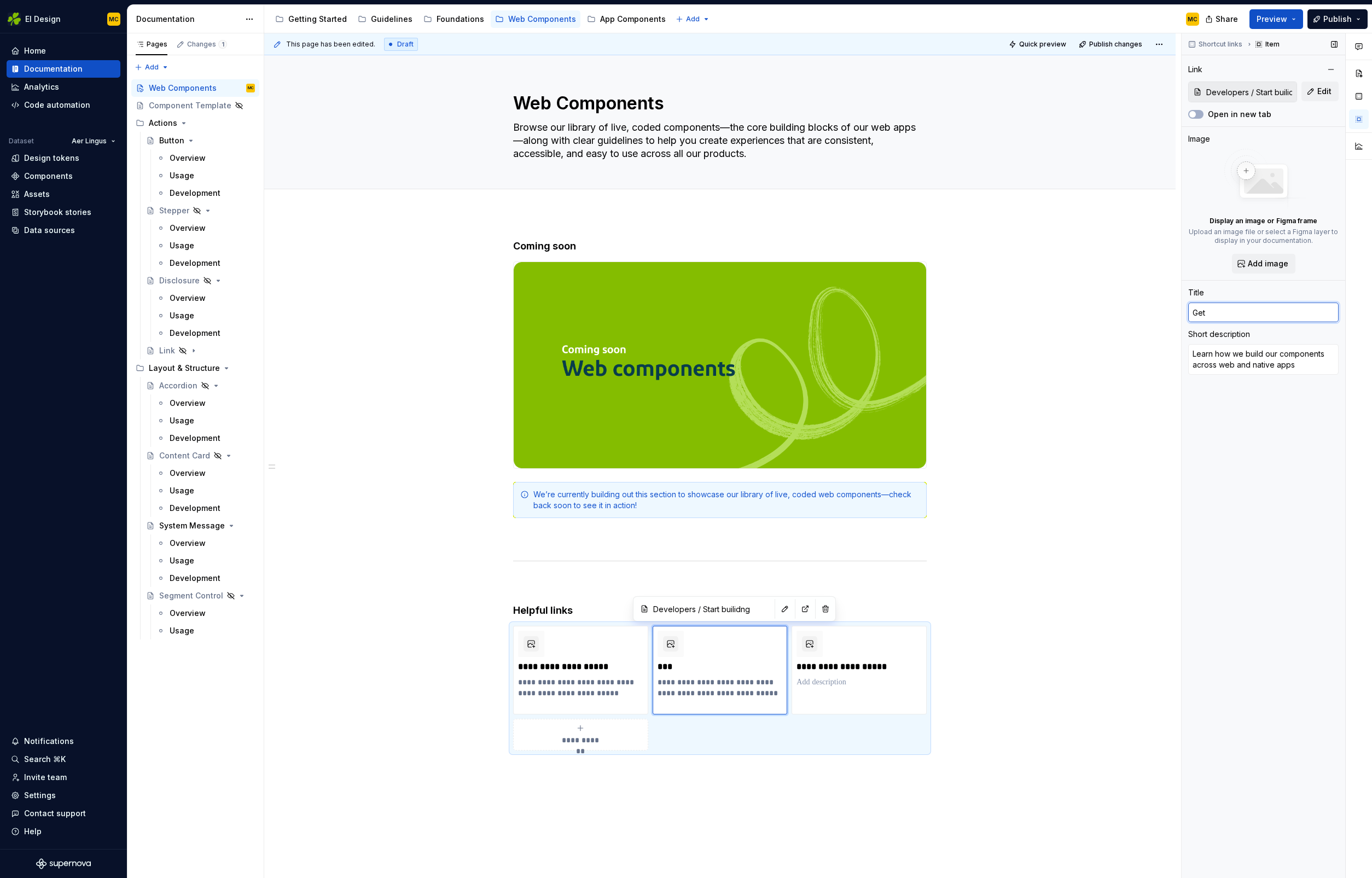
type input "Gett"
type textarea "*"
type input "Getti"
type textarea "*"
type input "Gettin"
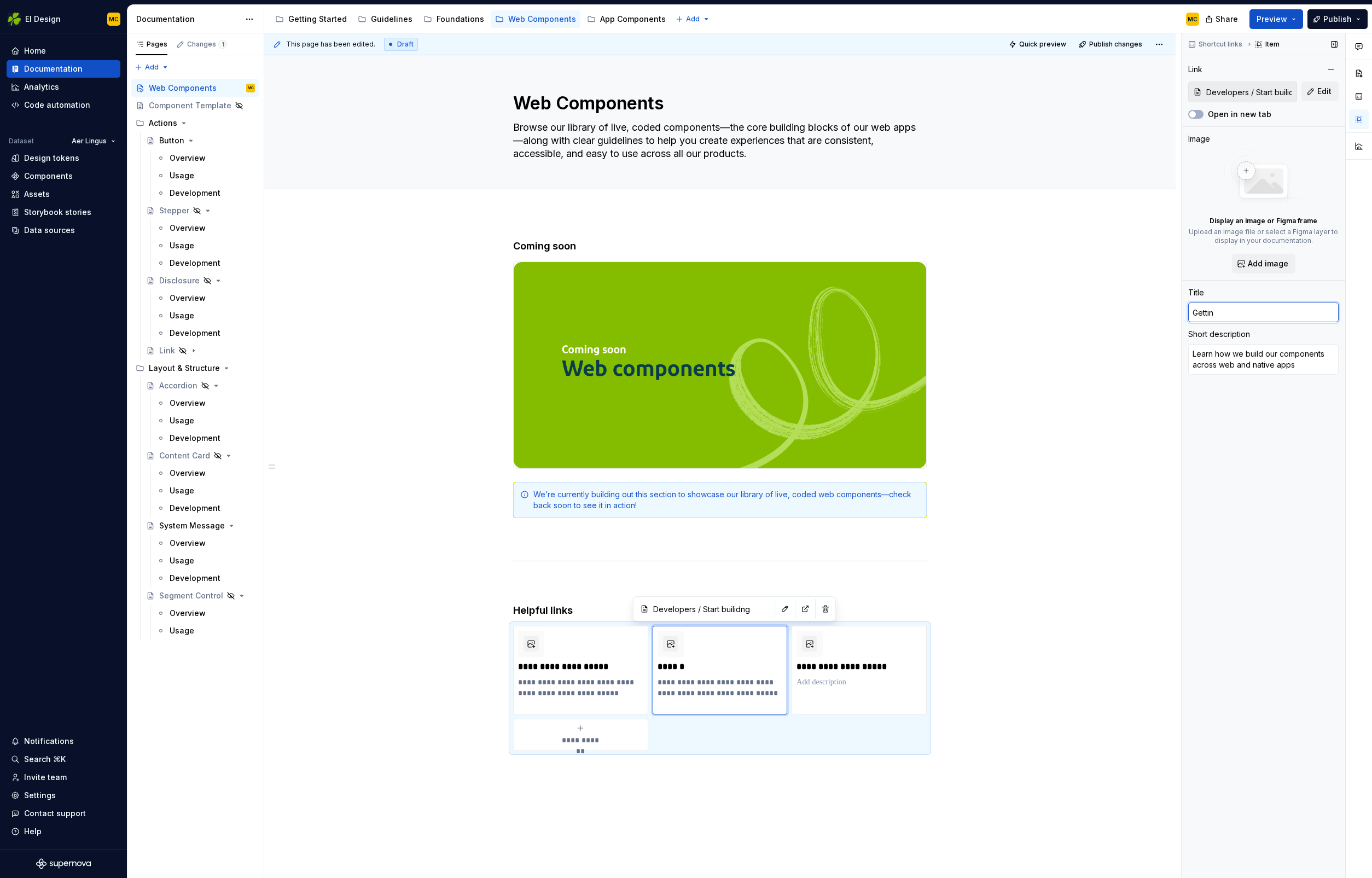
type textarea "*"
type input "Getting"
type textarea "*"
type input "Getting"
type textarea "*"
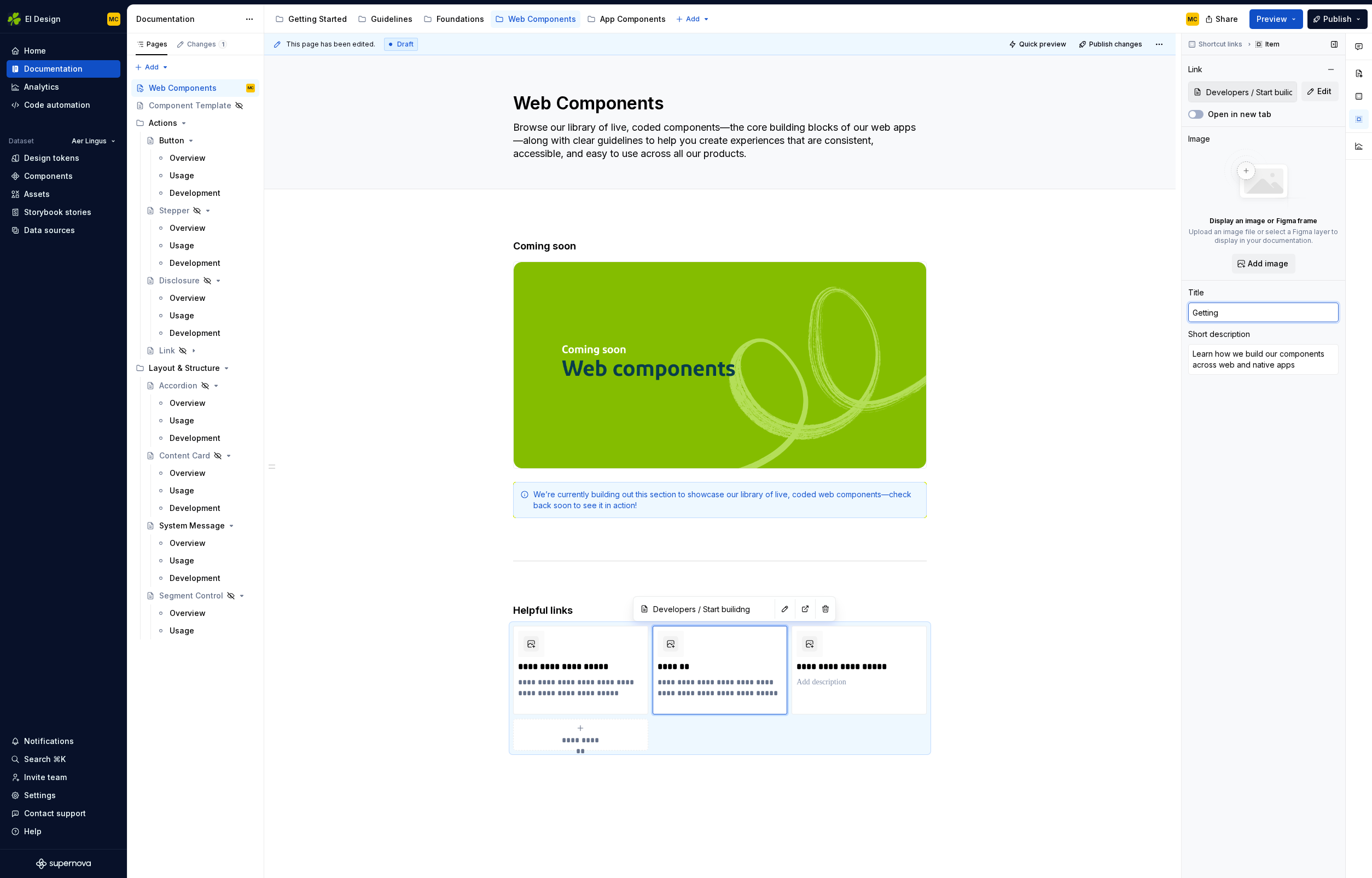
type input "Getting s"
type textarea "*"
type input "Getting st"
type textarea "*"
type input "Getting sta"
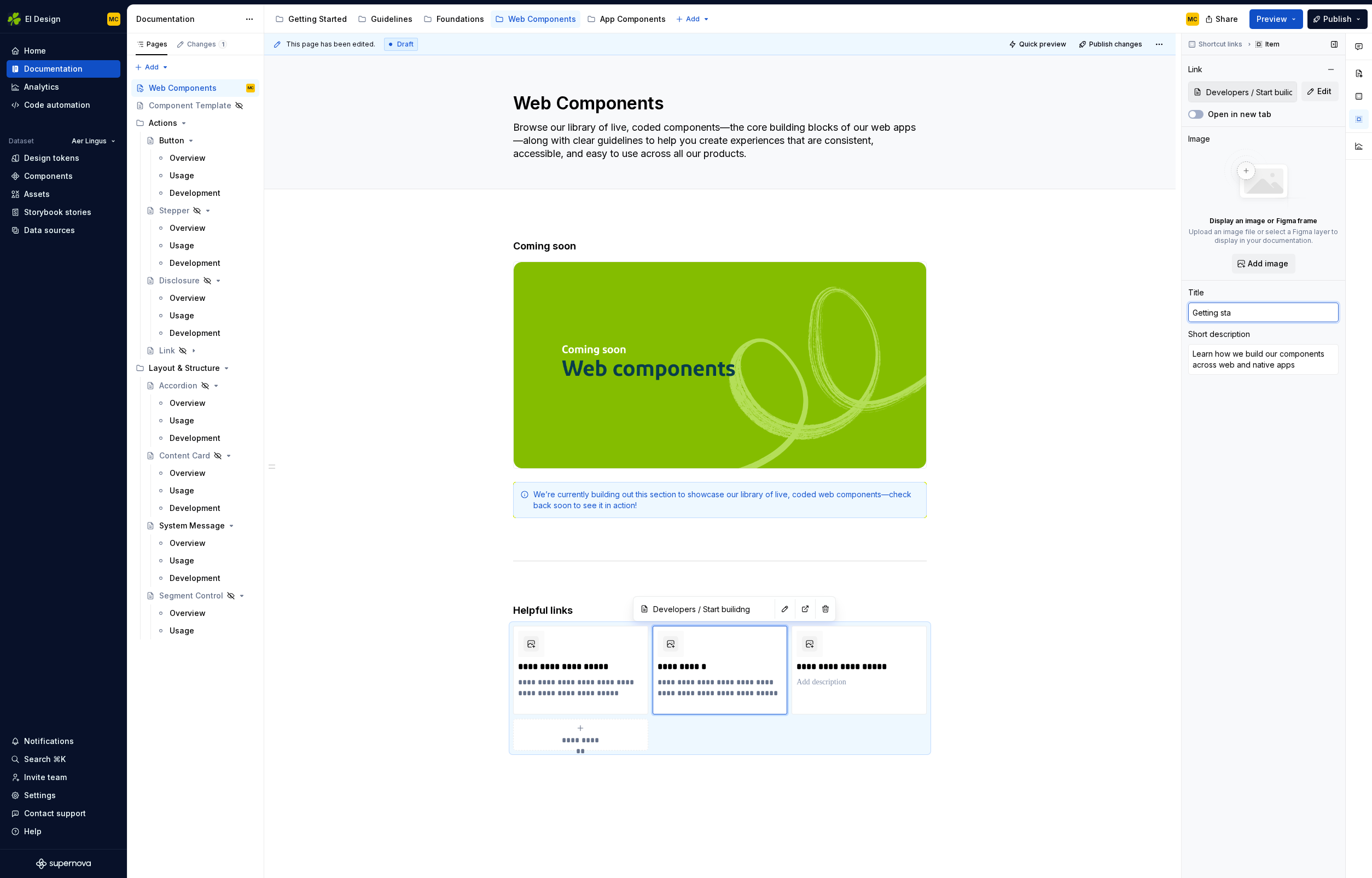
type textarea "*"
type input "Getting star"
type textarea "*"
type input "Getting start"
type textarea "*"
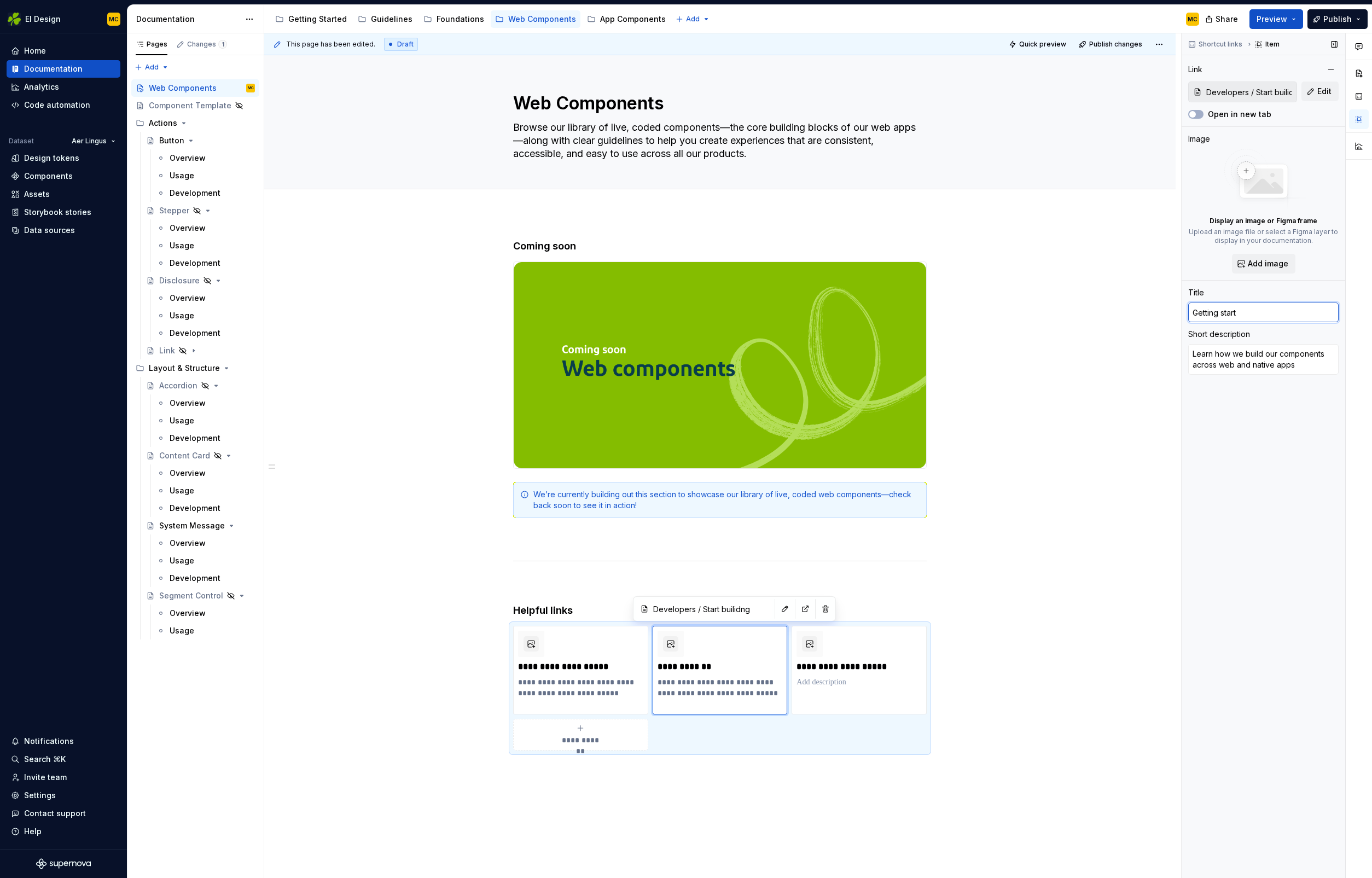
type input "Getting starte"
type textarea "*"
type input "Getting started"
type textarea "*"
type input "Getting started"
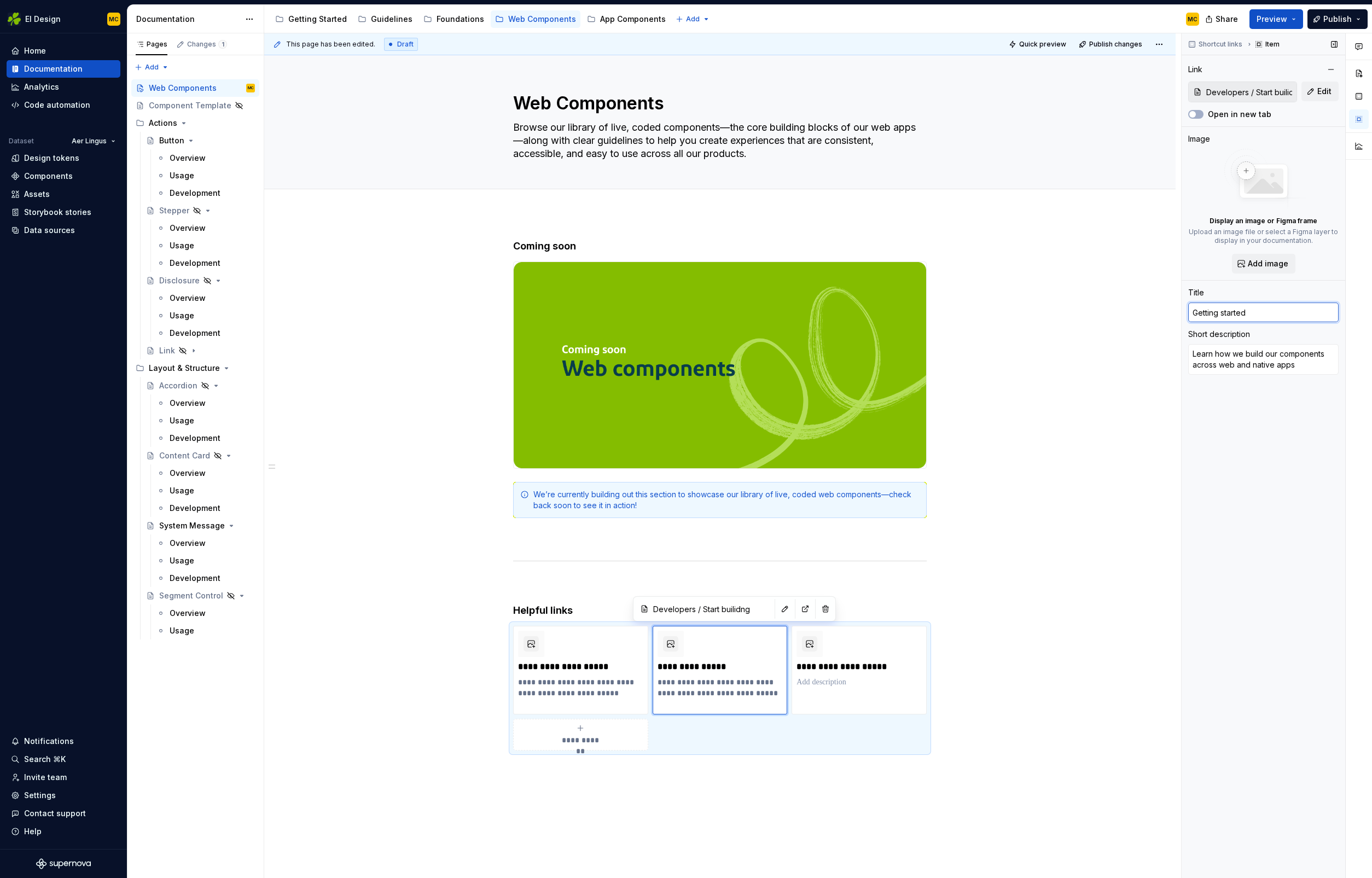
type textarea "*"
type input "Getting started f"
type textarea "*"
type input "Getting started fo"
type textarea "*"
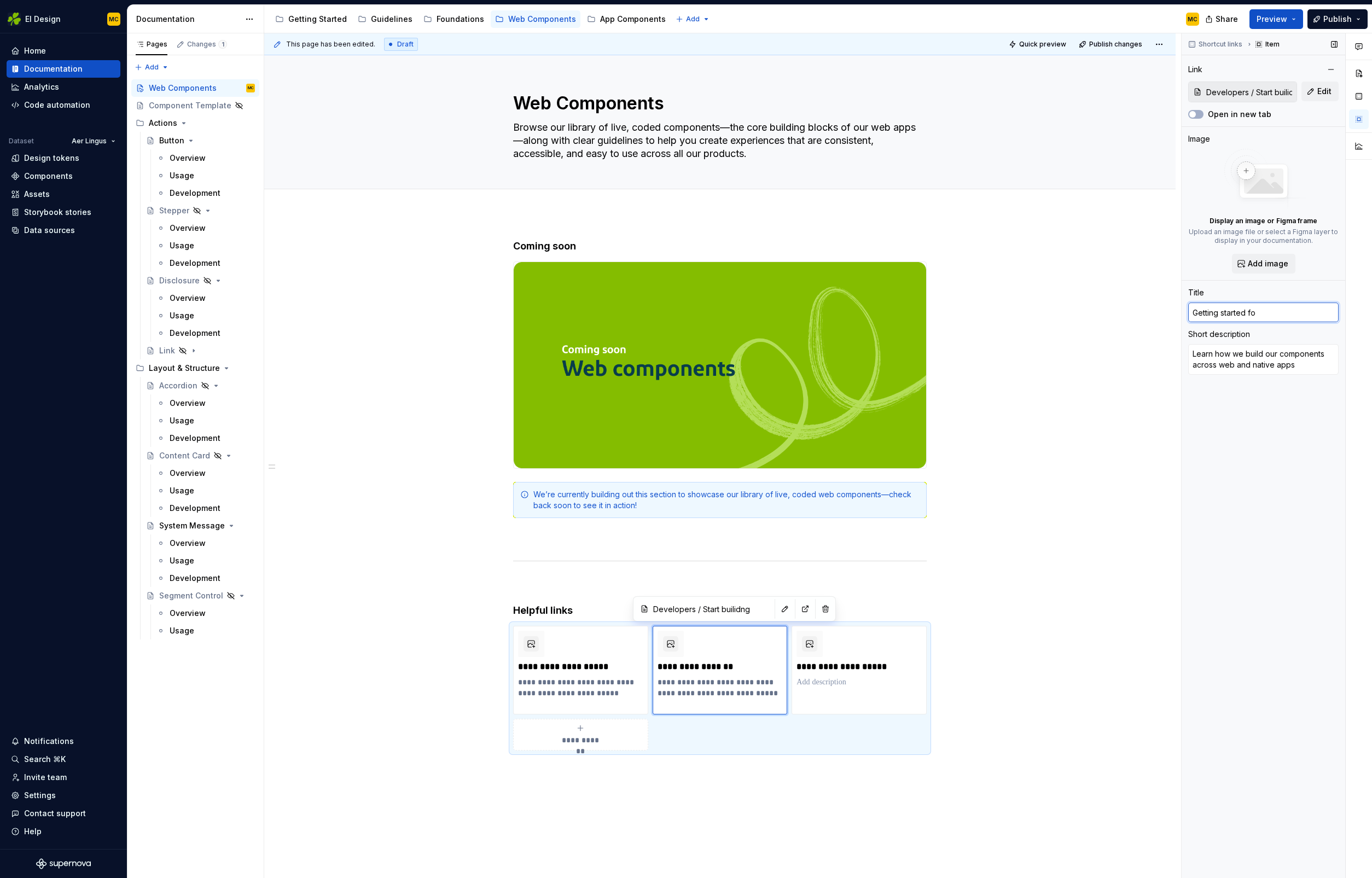
type input "Getting started for"
type textarea "*"
type input "Getting started for"
type textarea "*"
type input "Getting started for d"
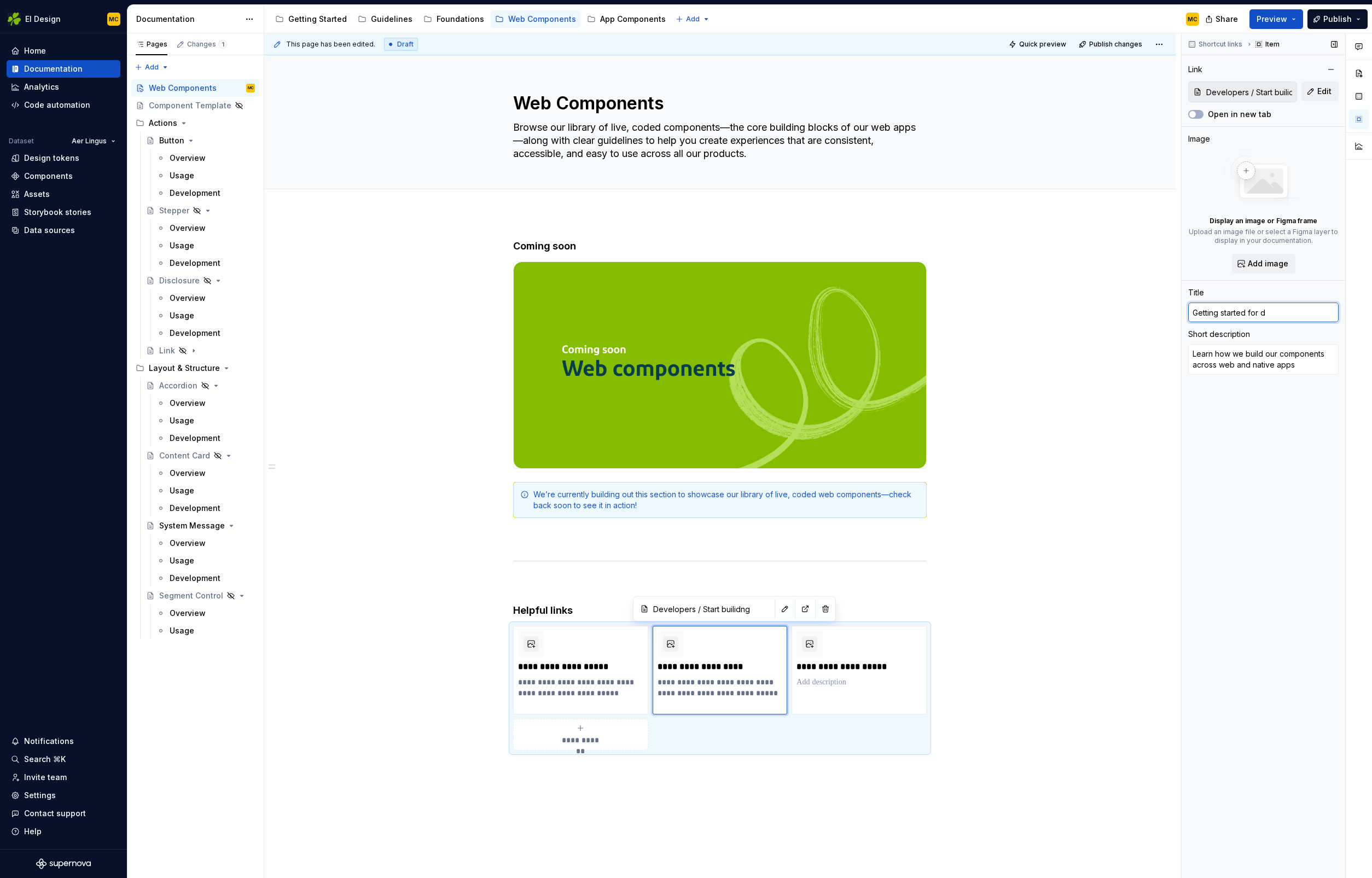
type textarea "*"
type input "Getting started for de"
type textarea "*"
type input "Getting started for dev"
type textarea "*"
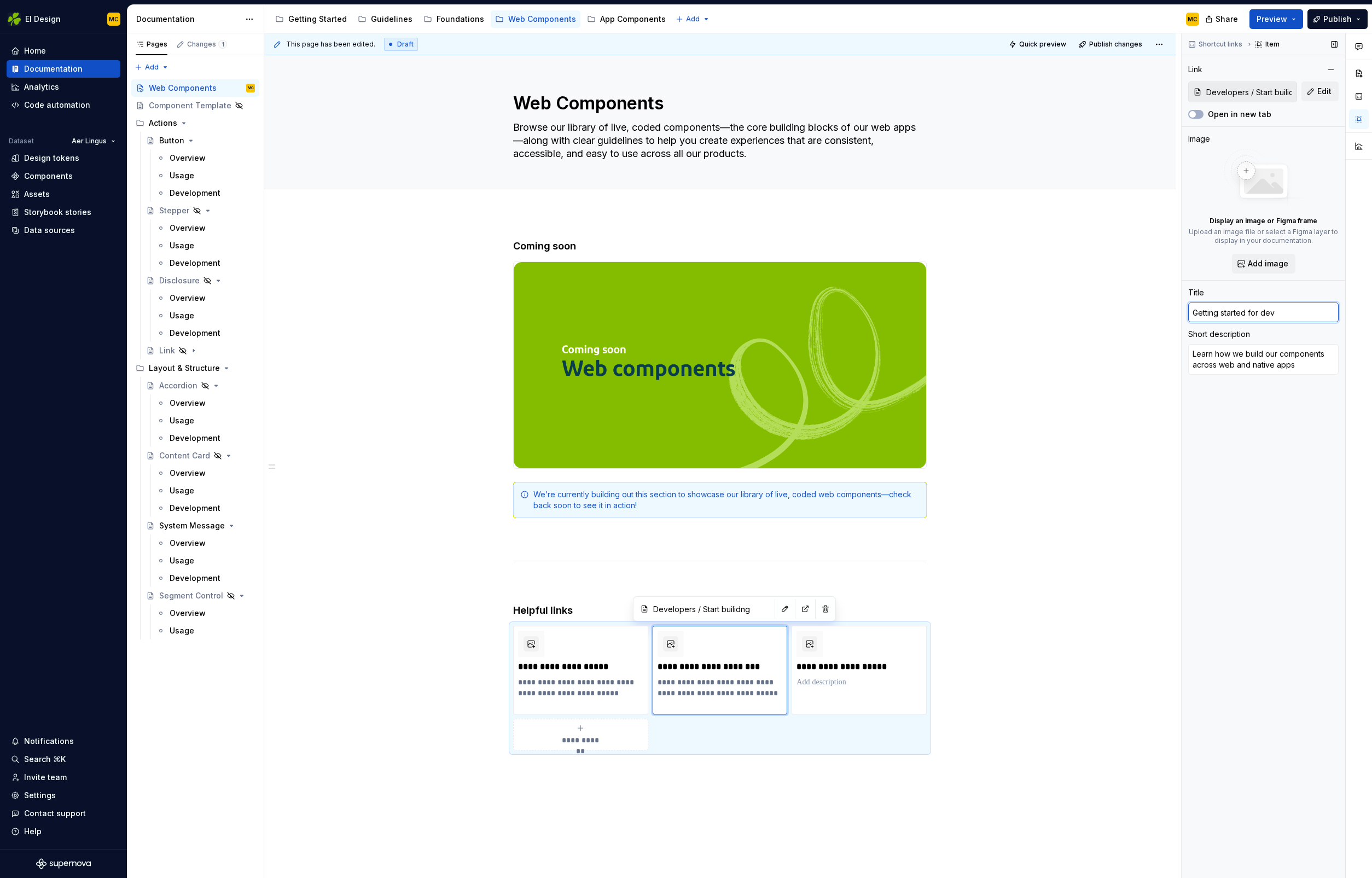
type input "Getting started for deve"
type textarea "*"
type input "Getting started for devel"
type textarea "*"
type input "Getting started for develo"
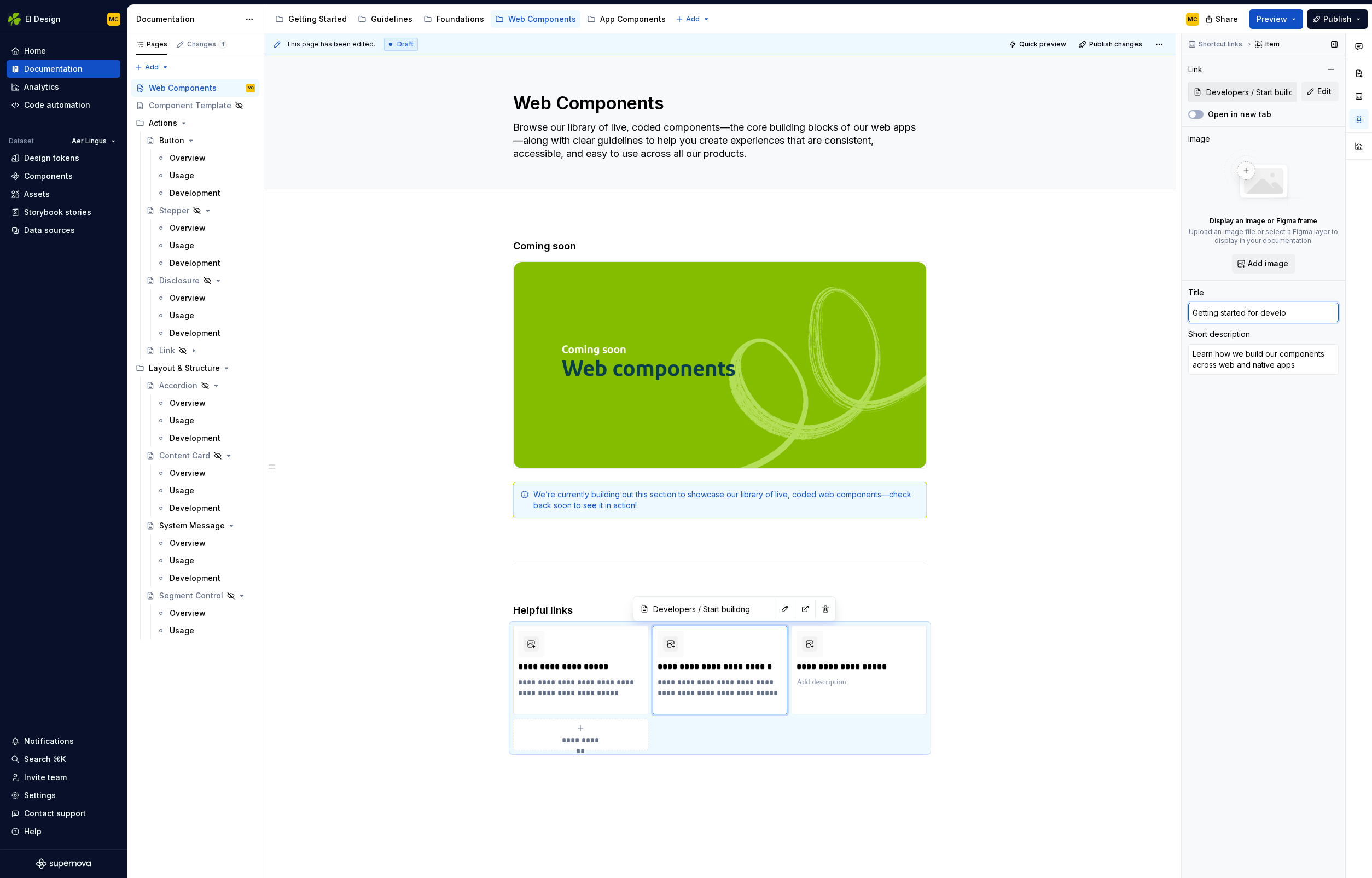
type textarea "*"
type input "Getting started for develop"
type textarea "*"
type input "Getting started for develope"
type textarea "*"
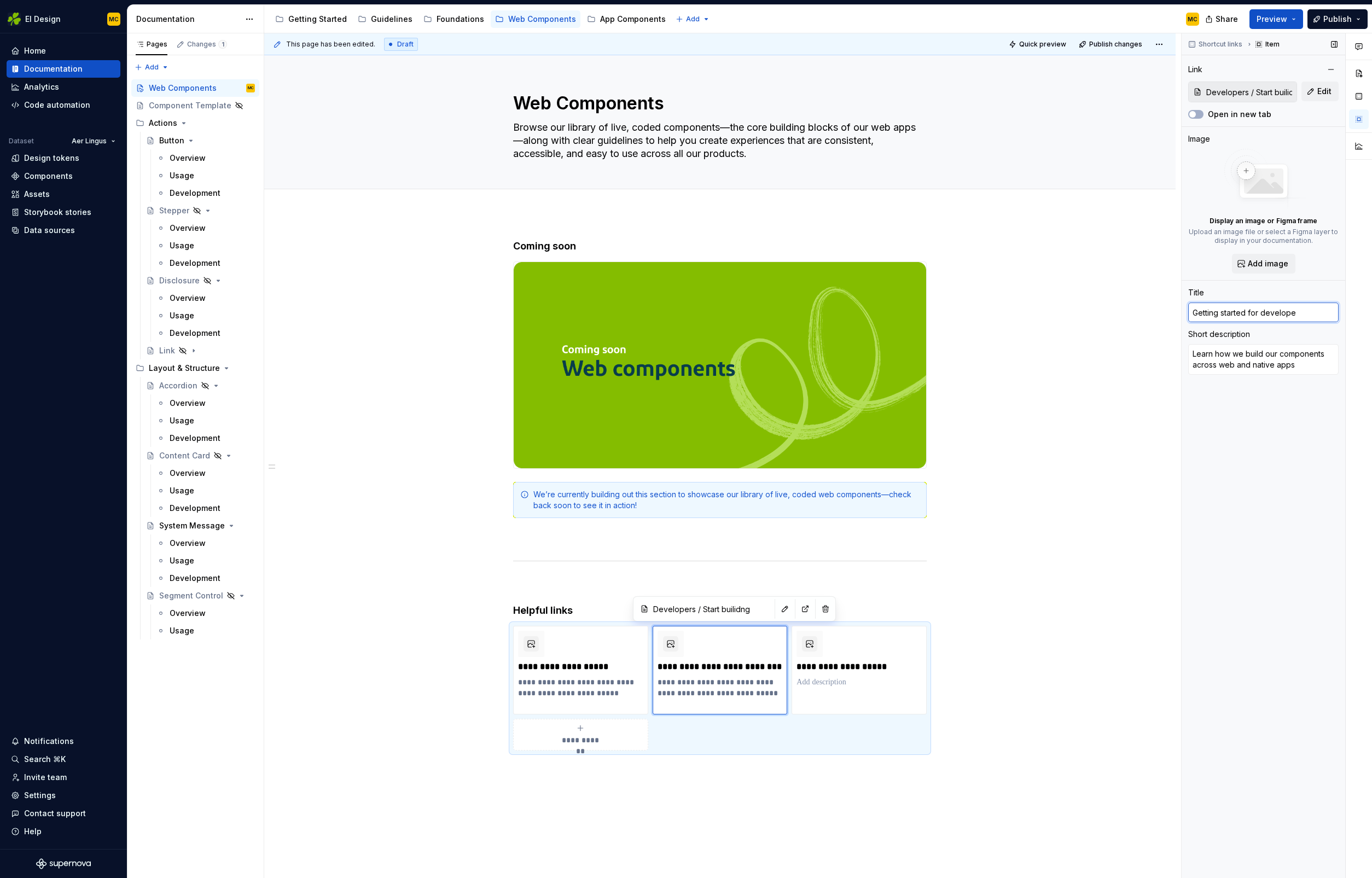
type input "Getting started for developer"
type textarea "*"
type input "Figma for Developers"
type textarea "*"
type input "Developers / Figma for developers"
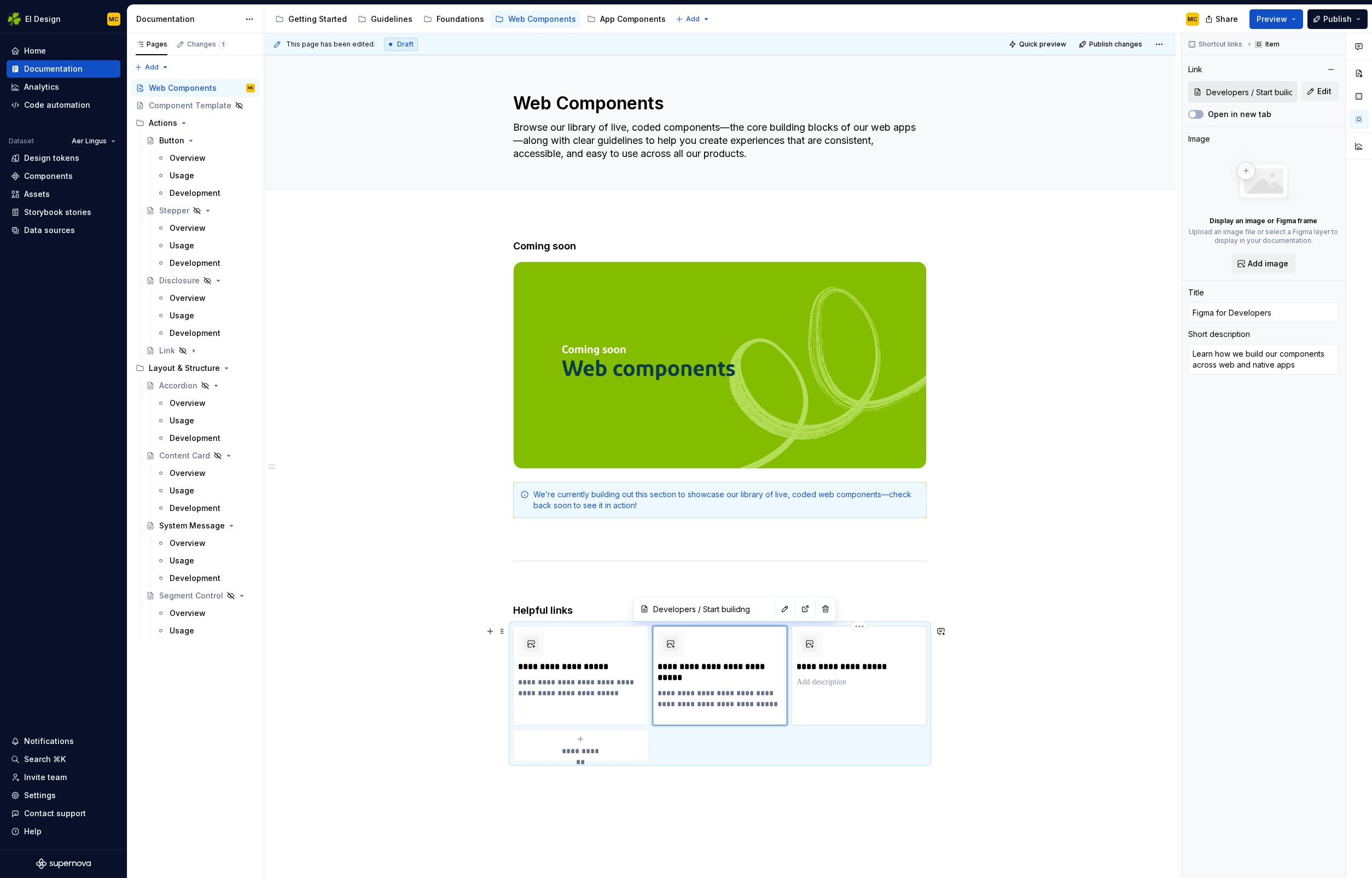
type input "Developers / Figma for developers"
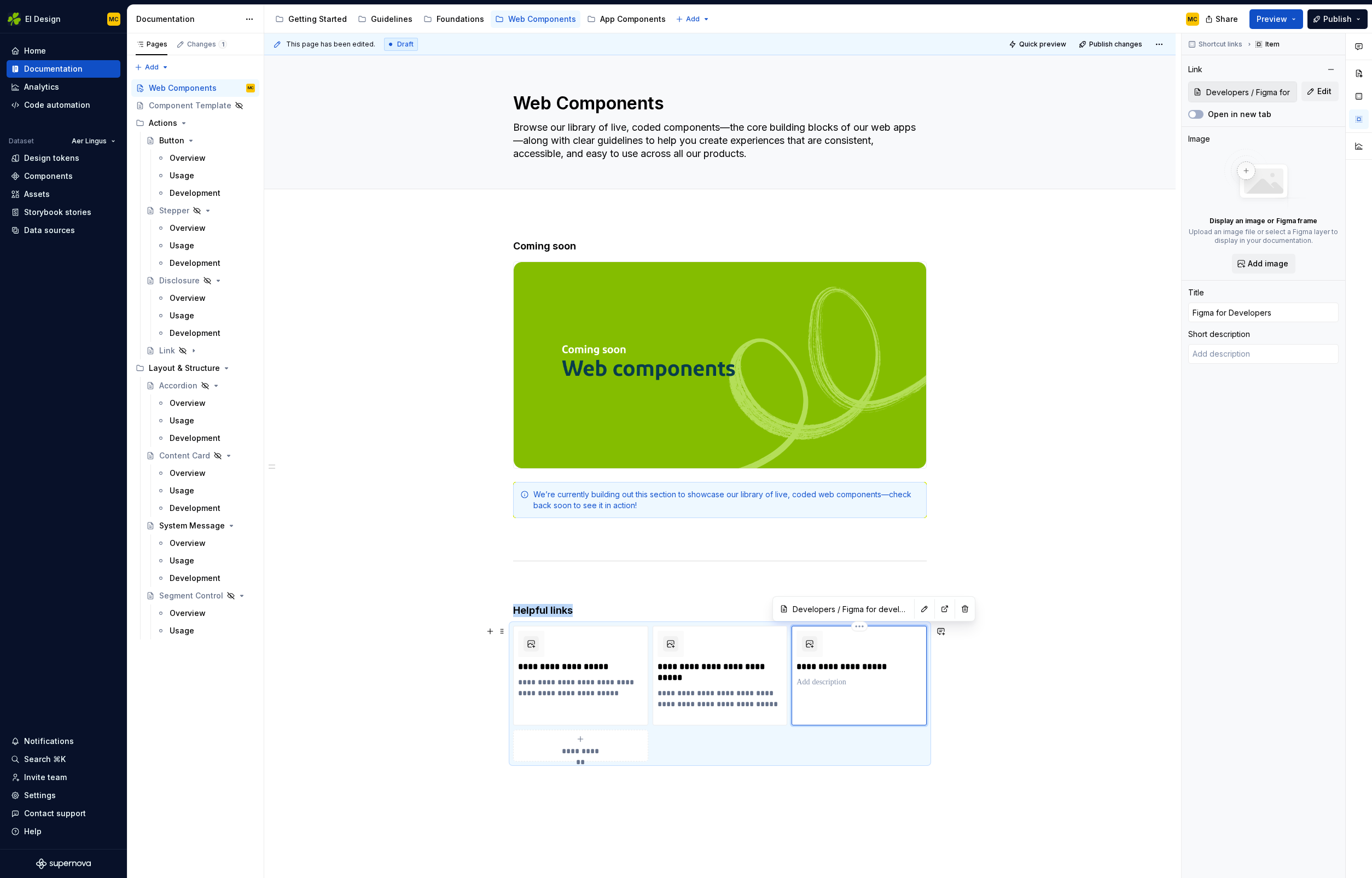
click at [893, 687] on div "**********" at bounding box center [859, 676] width 135 height 100
click at [881, 669] on p "**********" at bounding box center [859, 667] width 125 height 11
type textarea "*"
type input "Figma for developers"
click at [887, 700] on div "**********" at bounding box center [859, 676] width 135 height 100
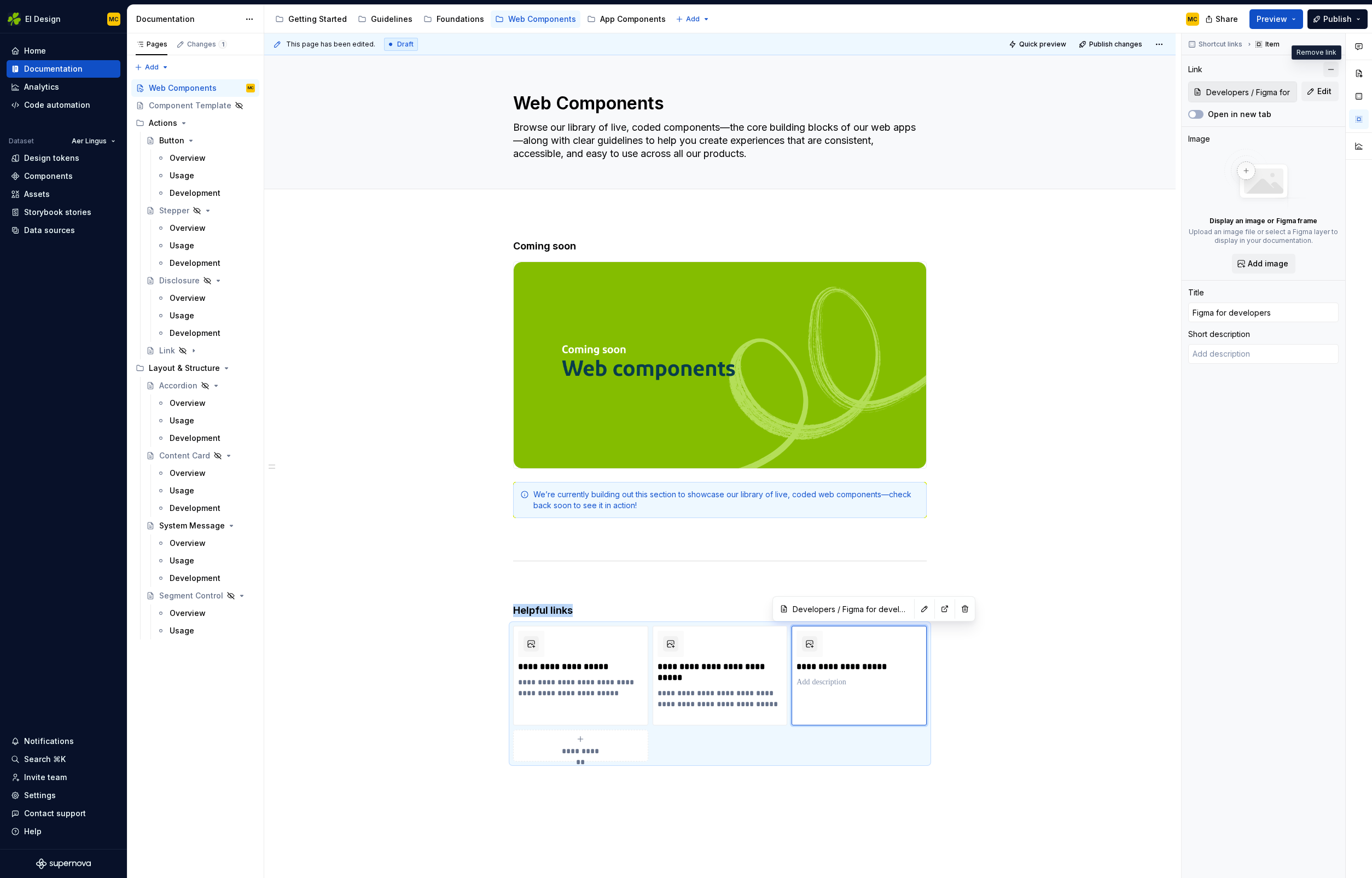
click at [1331, 70] on button "button" at bounding box center [1331, 69] width 15 height 15
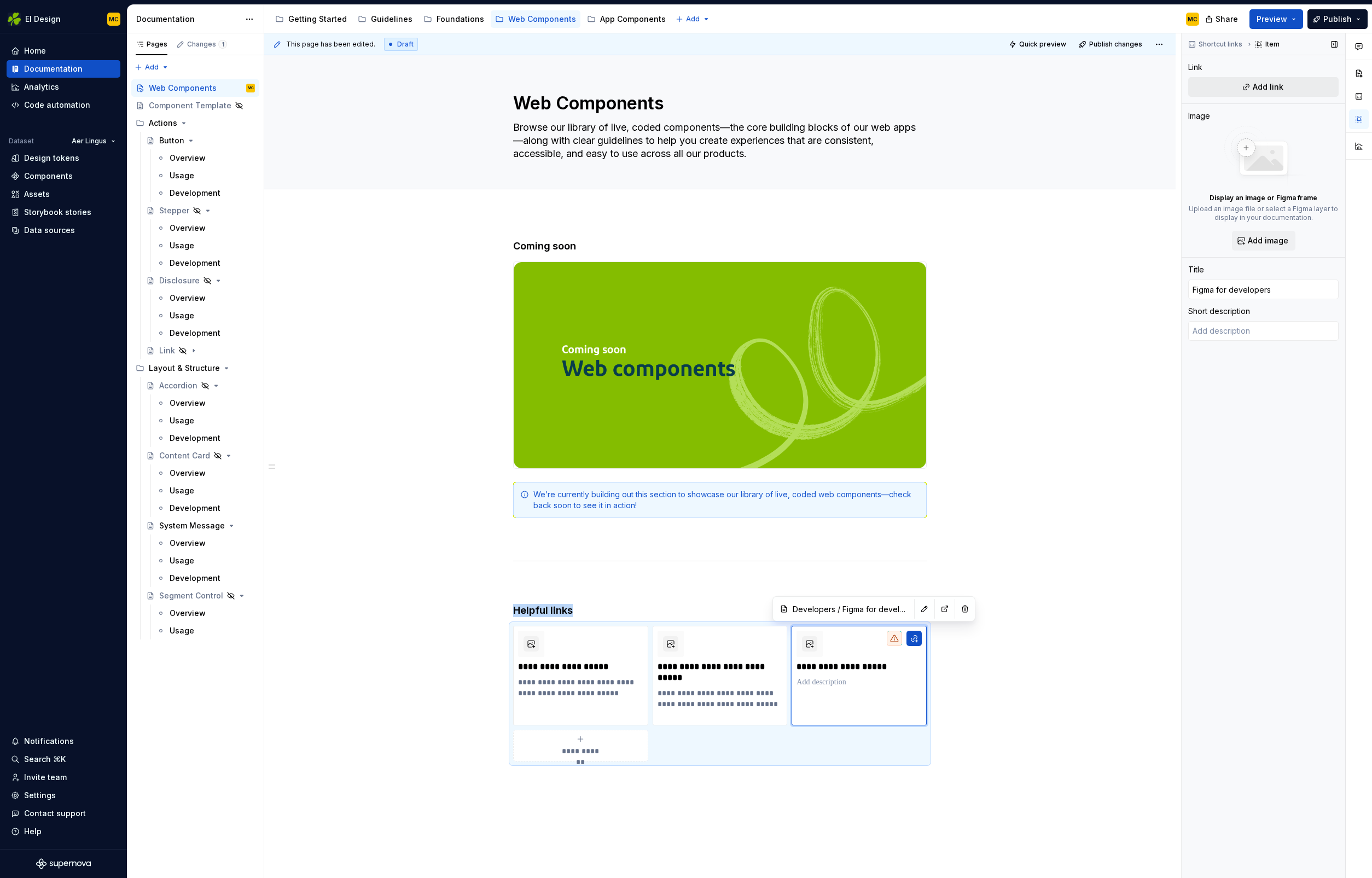
type textarea "*"
click at [1269, 89] on span "Add link" at bounding box center [1268, 87] width 31 height 11
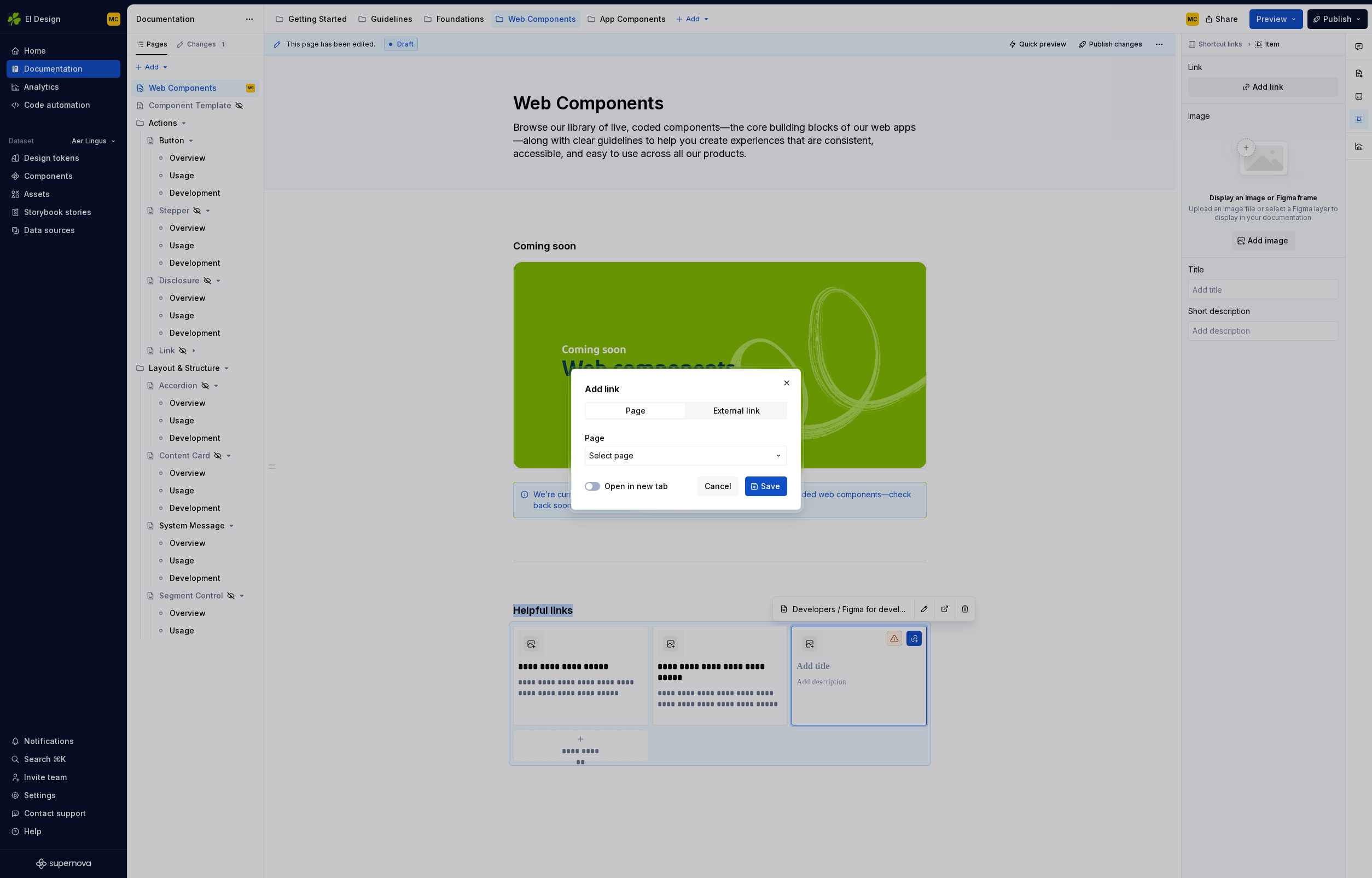
click at [665, 459] on span "Select page" at bounding box center [679, 455] width 181 height 11
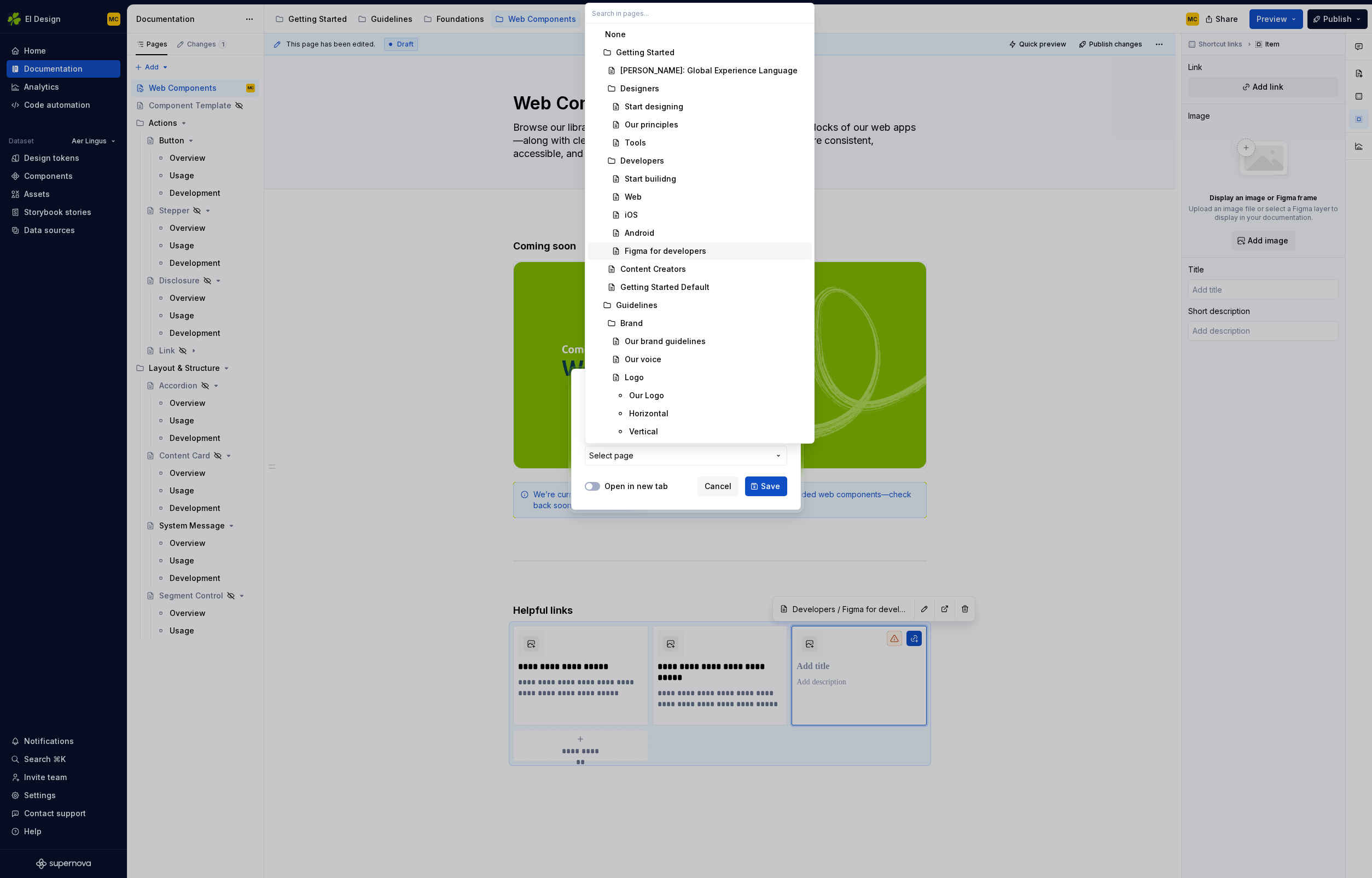
click at [703, 251] on div "Figma for developers" at bounding box center [716, 251] width 182 height 11
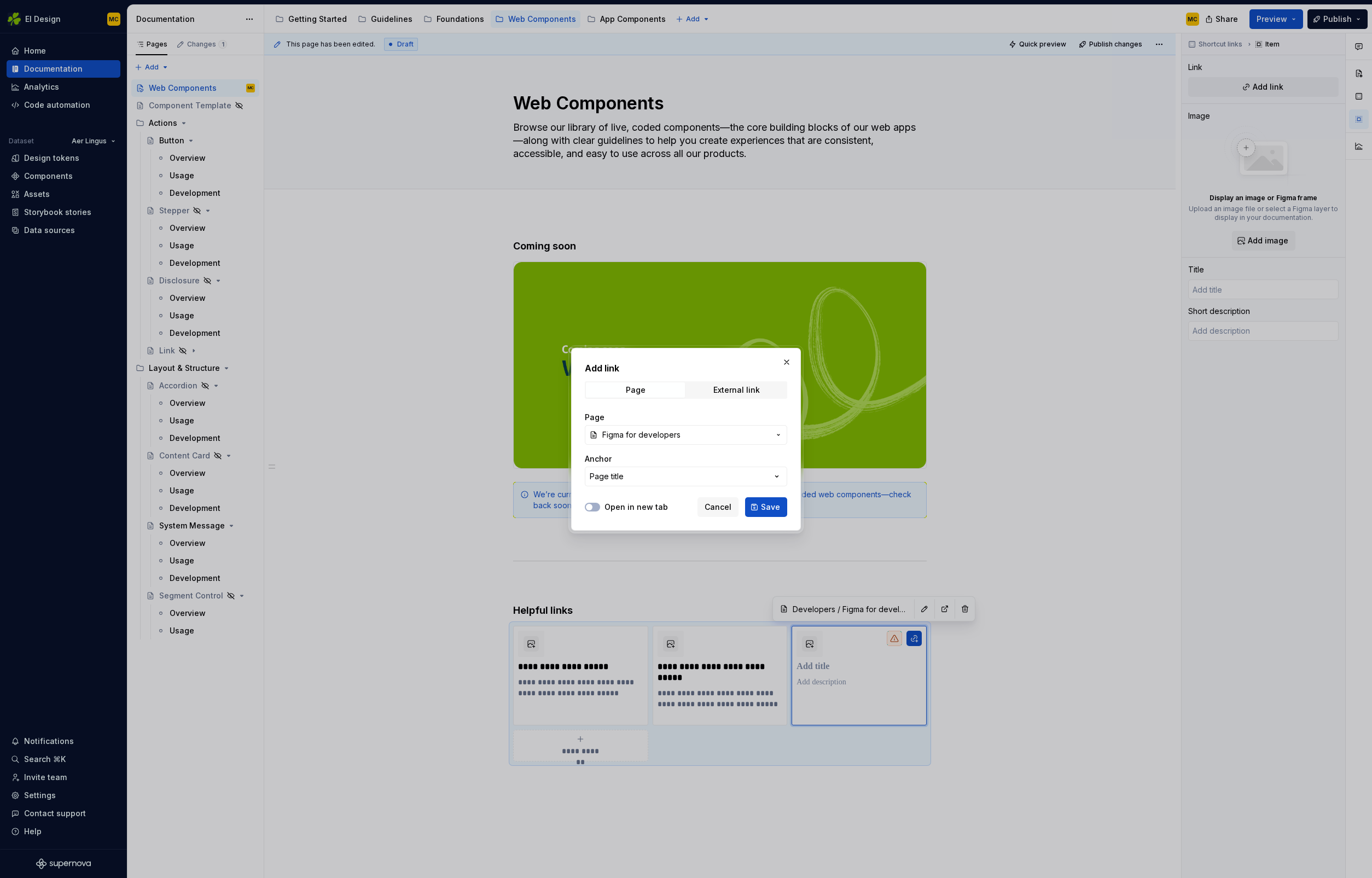
click at [763, 504] on span "Save" at bounding box center [770, 507] width 19 height 11
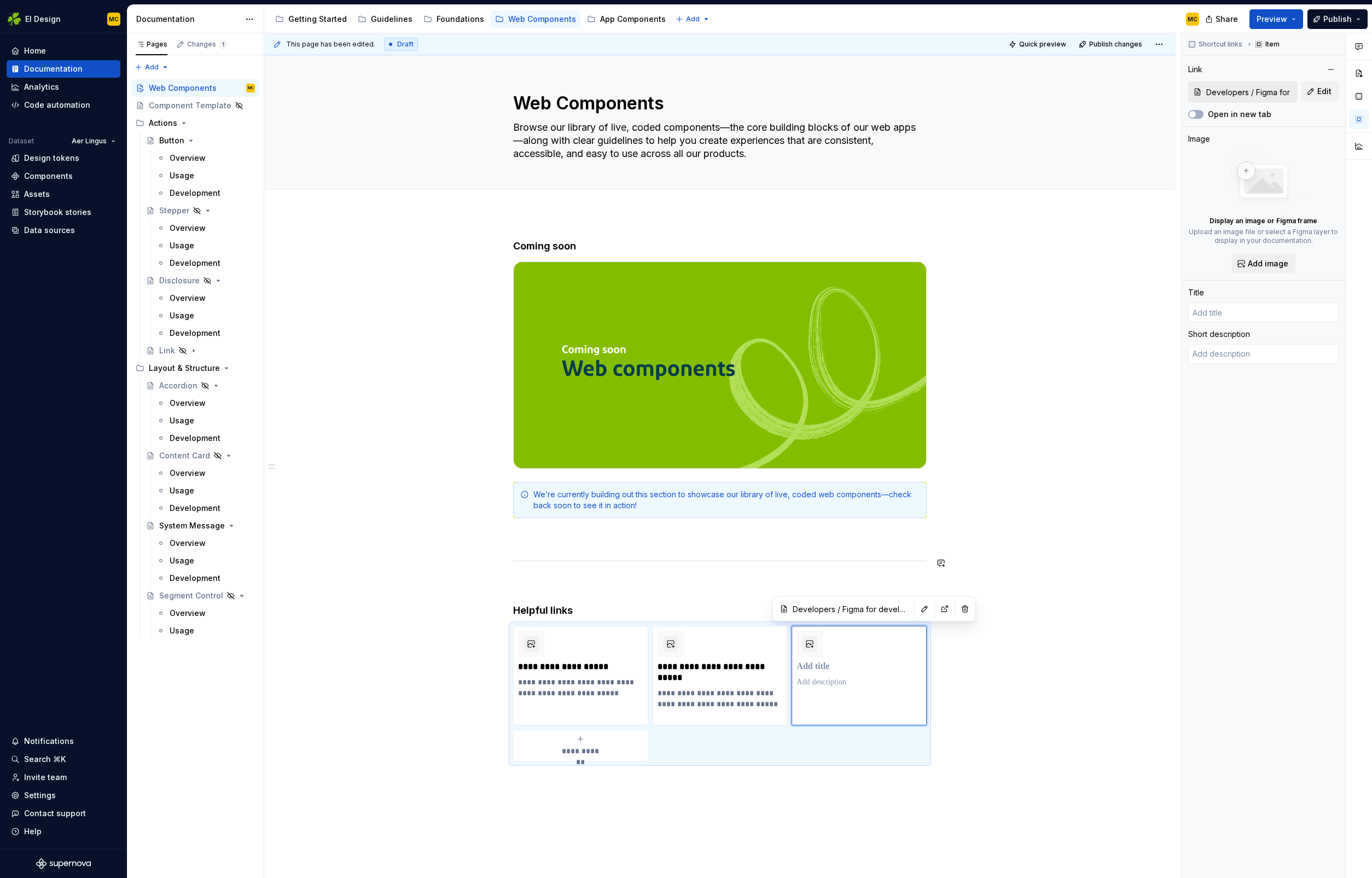
type textarea "*"
type input "Figma for developers"
type textarea "Helpful tips to help navigate Figma"
click at [1336, 17] on span "Publish" at bounding box center [1337, 19] width 28 height 11
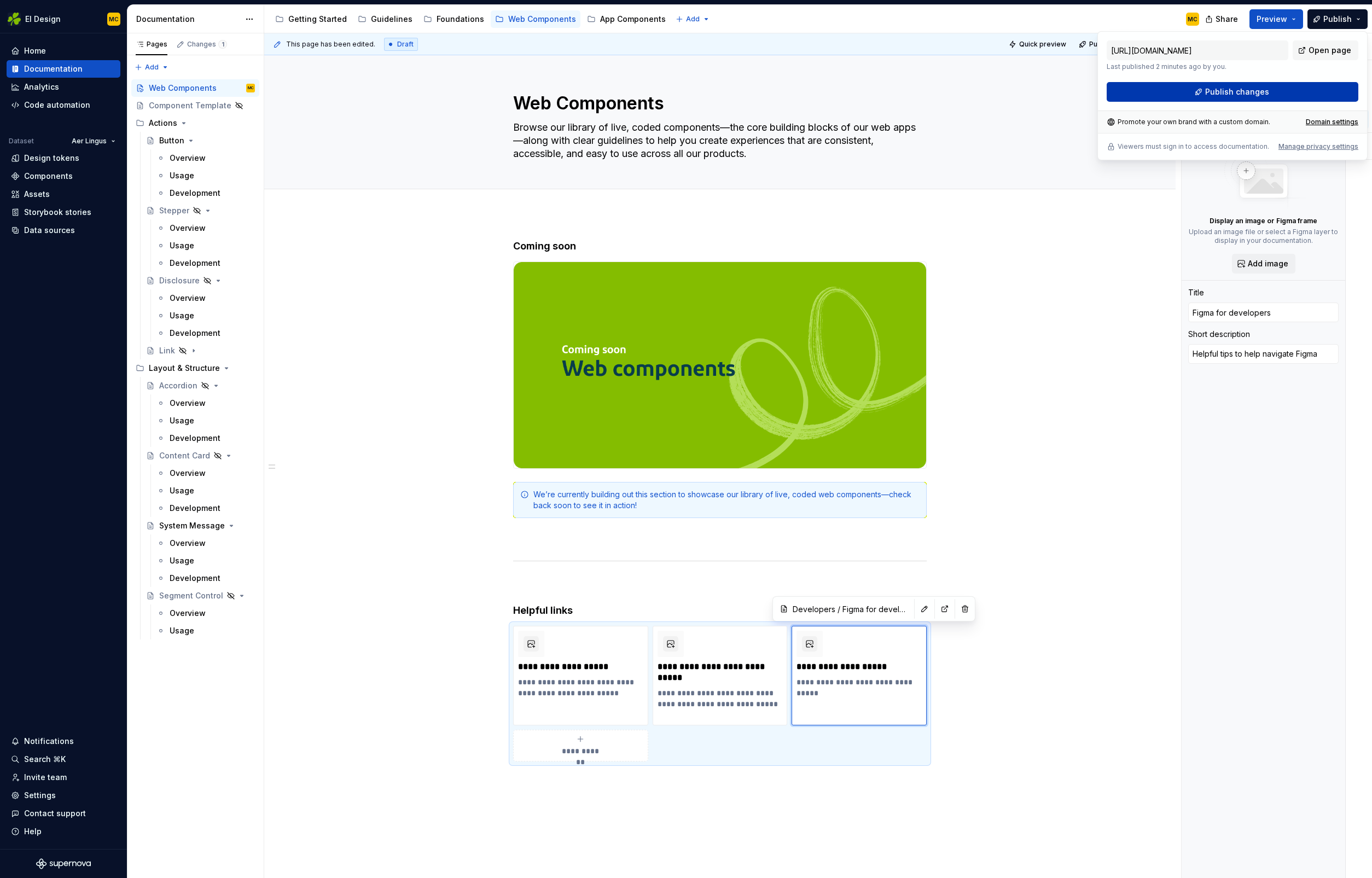
click at [1232, 90] on span "Publish changes" at bounding box center [1237, 92] width 64 height 11
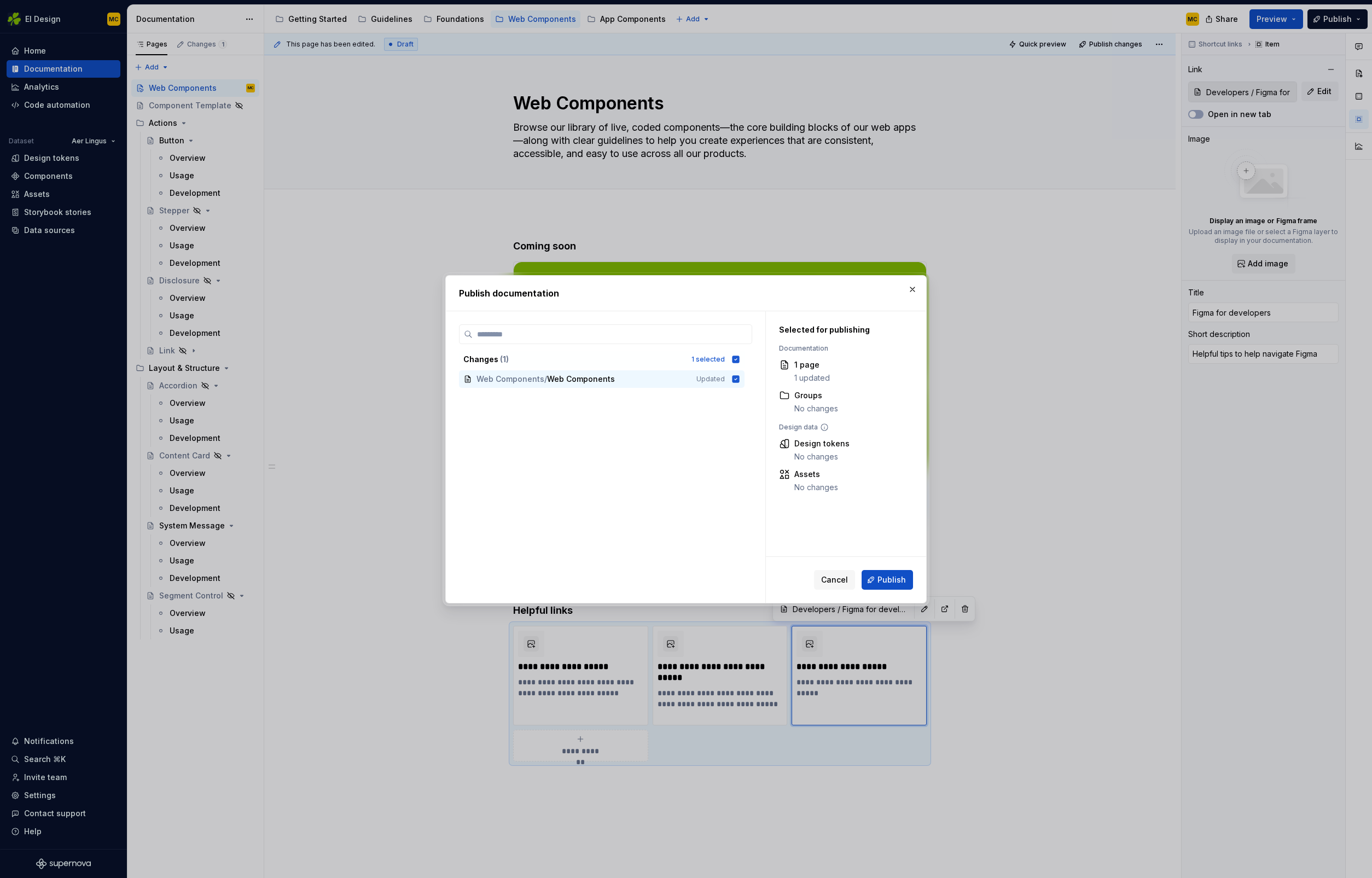
click at [905, 572] on button "Publish" at bounding box center [887, 580] width 52 height 20
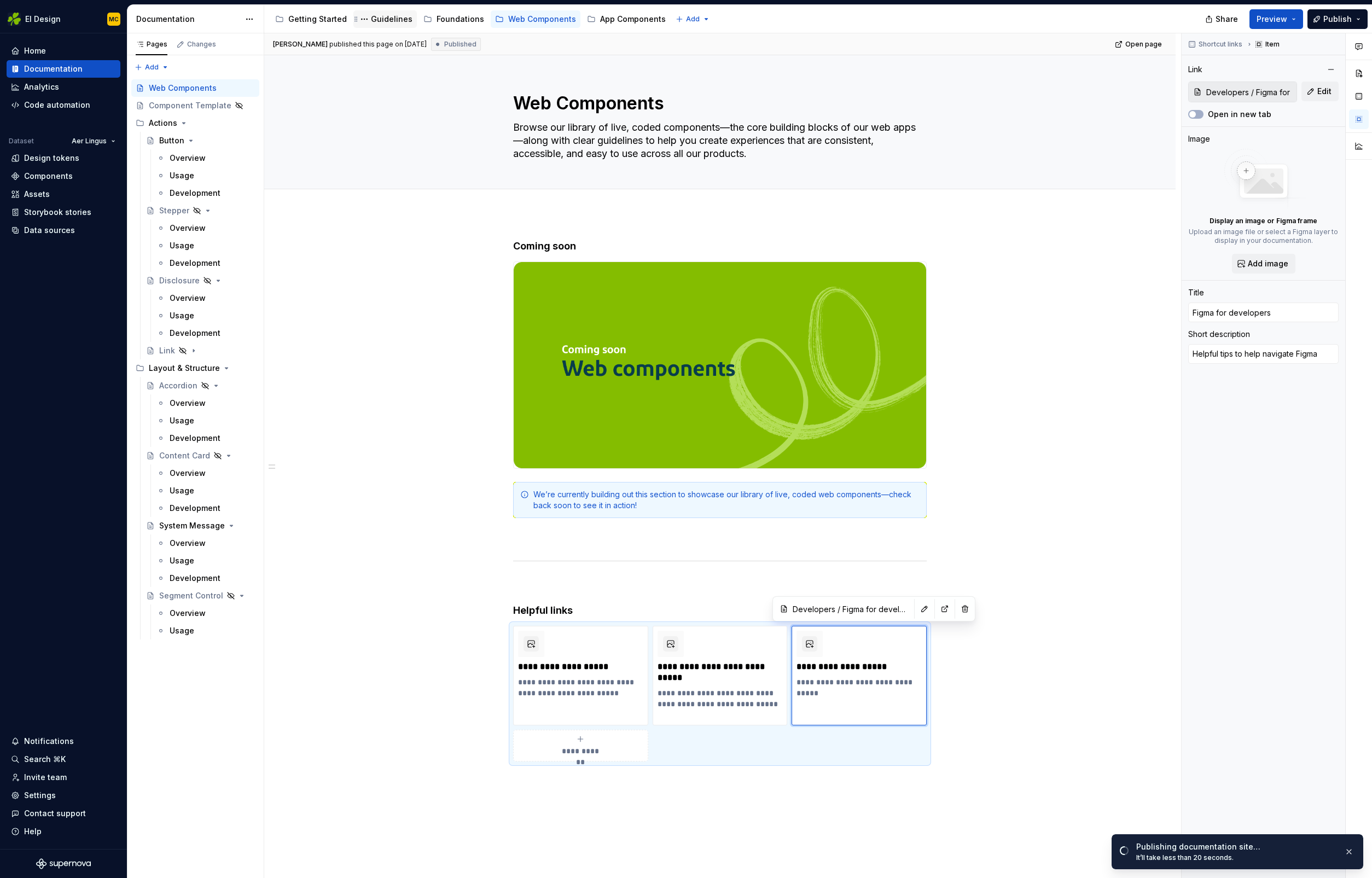
type textarea "*"
